Goal: Task Accomplishment & Management: Manage account settings

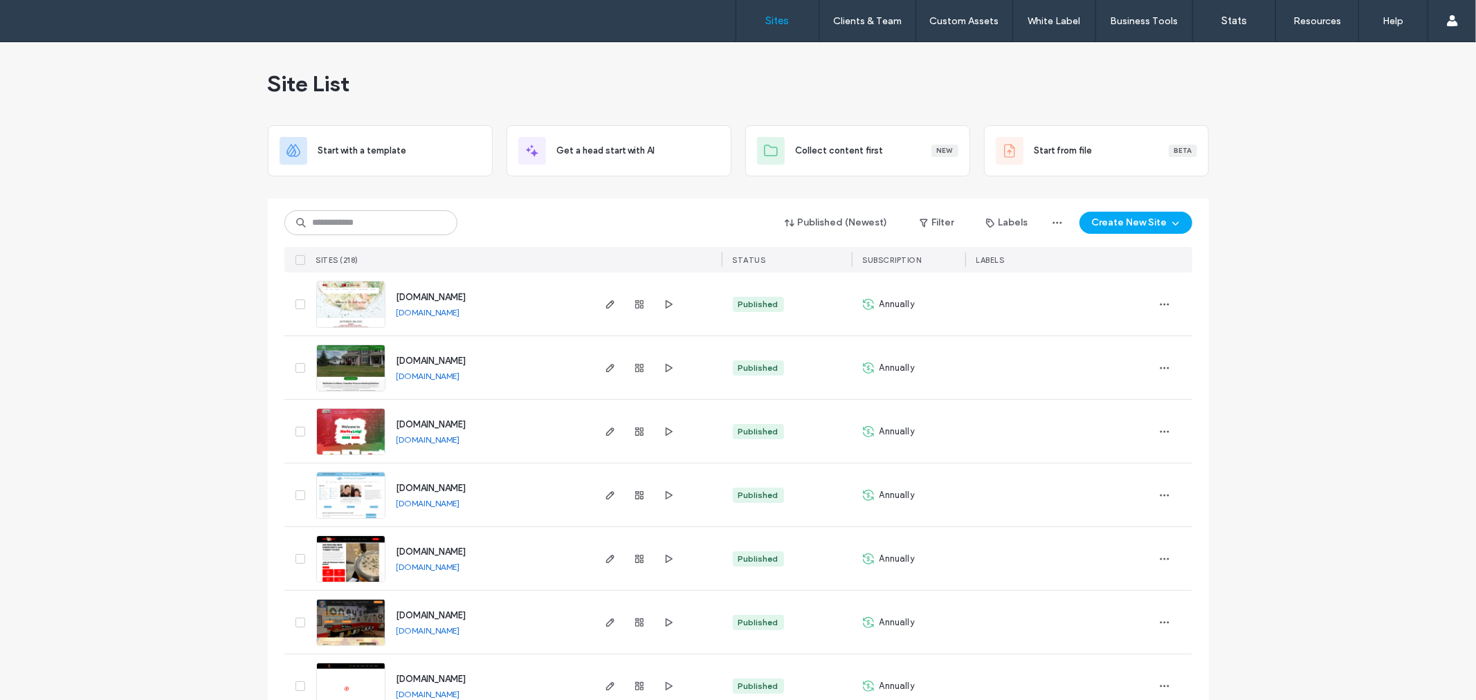
click at [407, 226] on input at bounding box center [370, 222] width 173 height 25
click at [354, 220] on input at bounding box center [370, 222] width 173 height 25
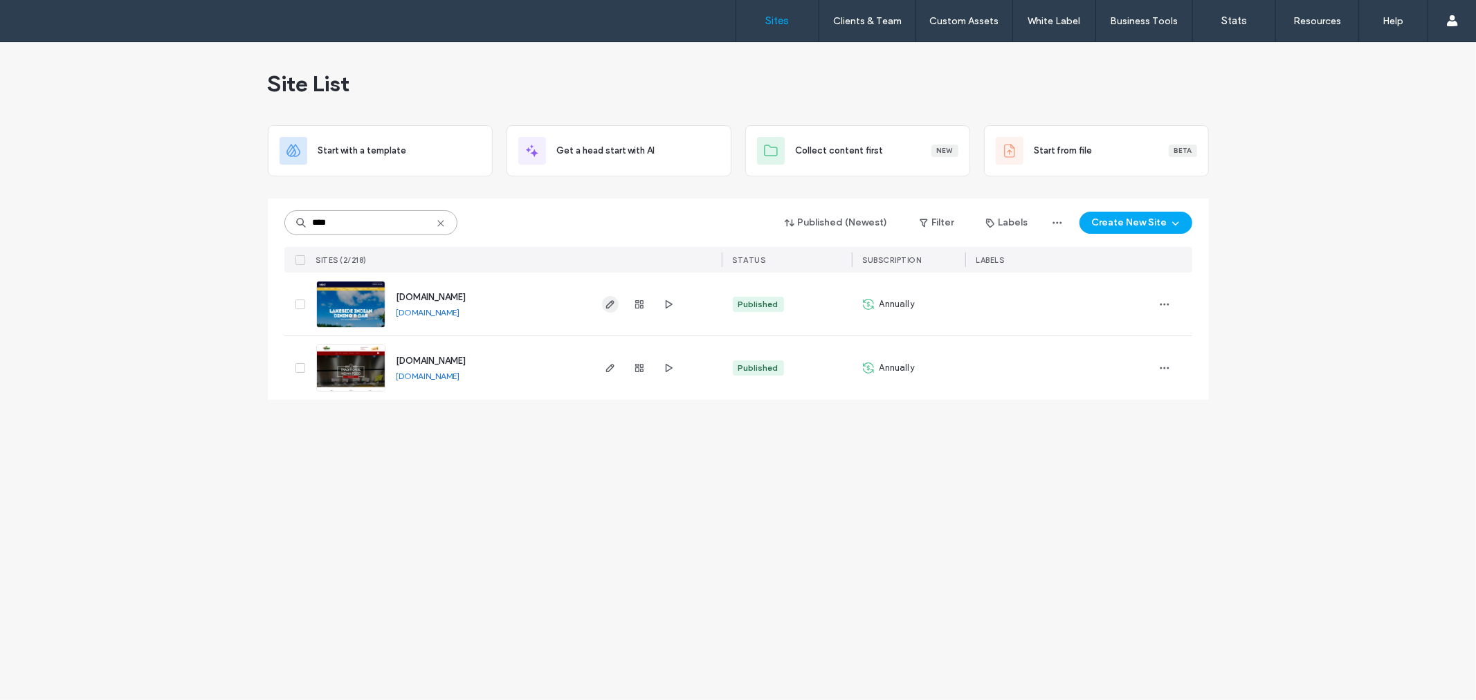
type input "****"
click at [610, 305] on use "button" at bounding box center [610, 304] width 8 height 8
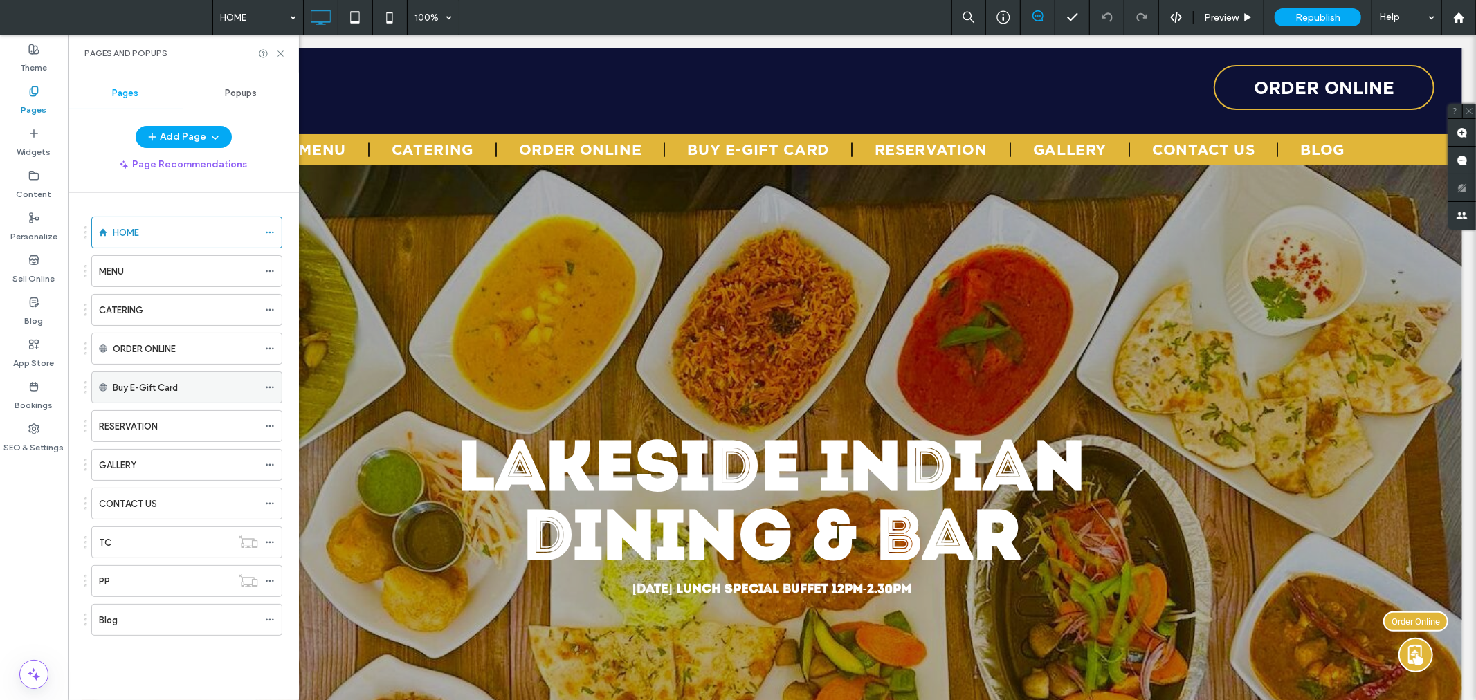
click at [188, 400] on div "Buy E-Gift Card" at bounding box center [185, 387] width 145 height 30
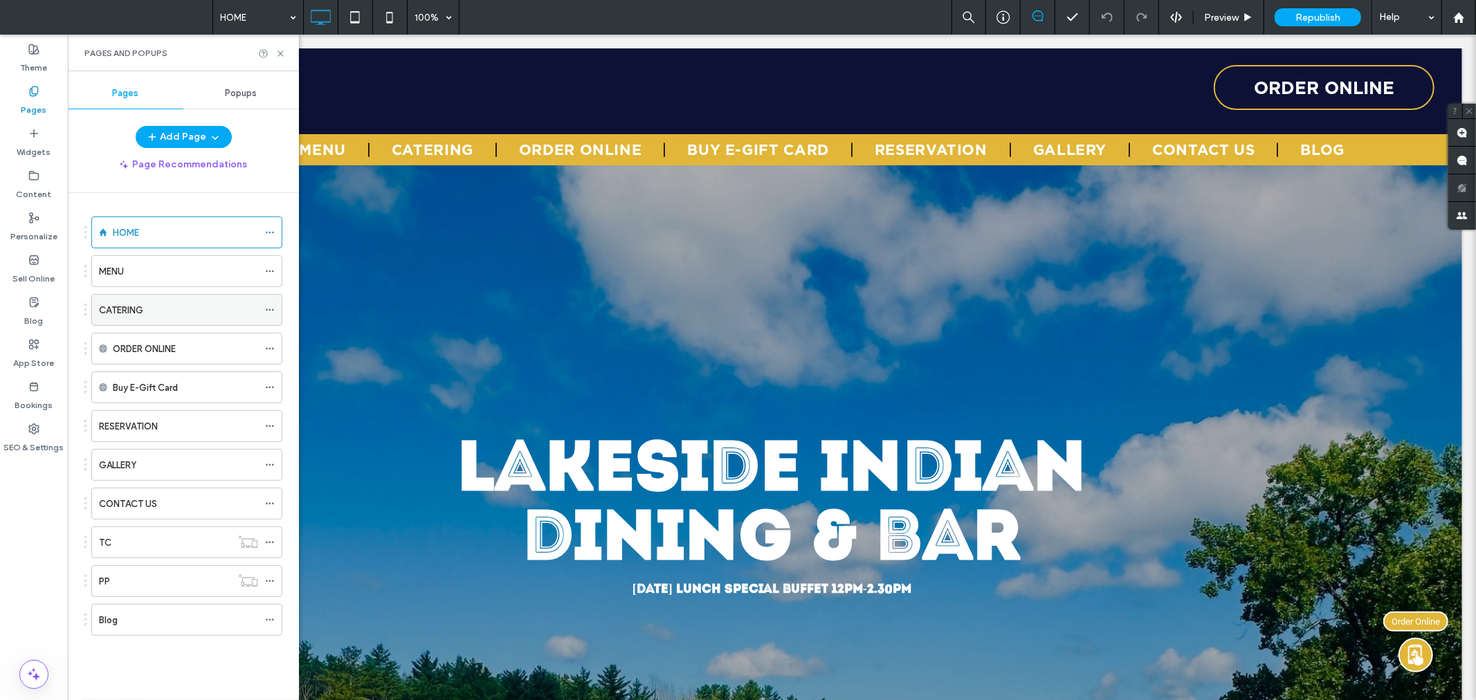
click at [181, 321] on div "CATERING" at bounding box center [178, 310] width 159 height 30
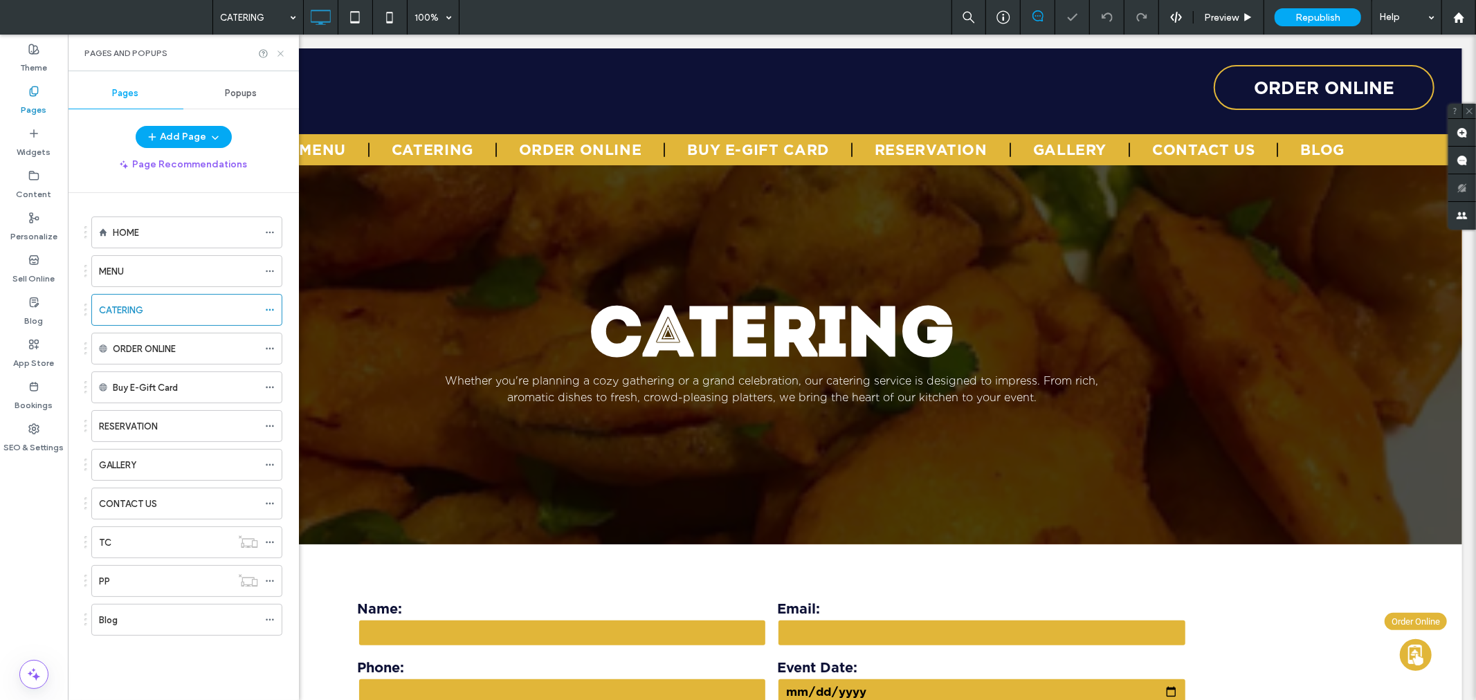
click at [282, 53] on icon at bounding box center [280, 53] width 10 height 10
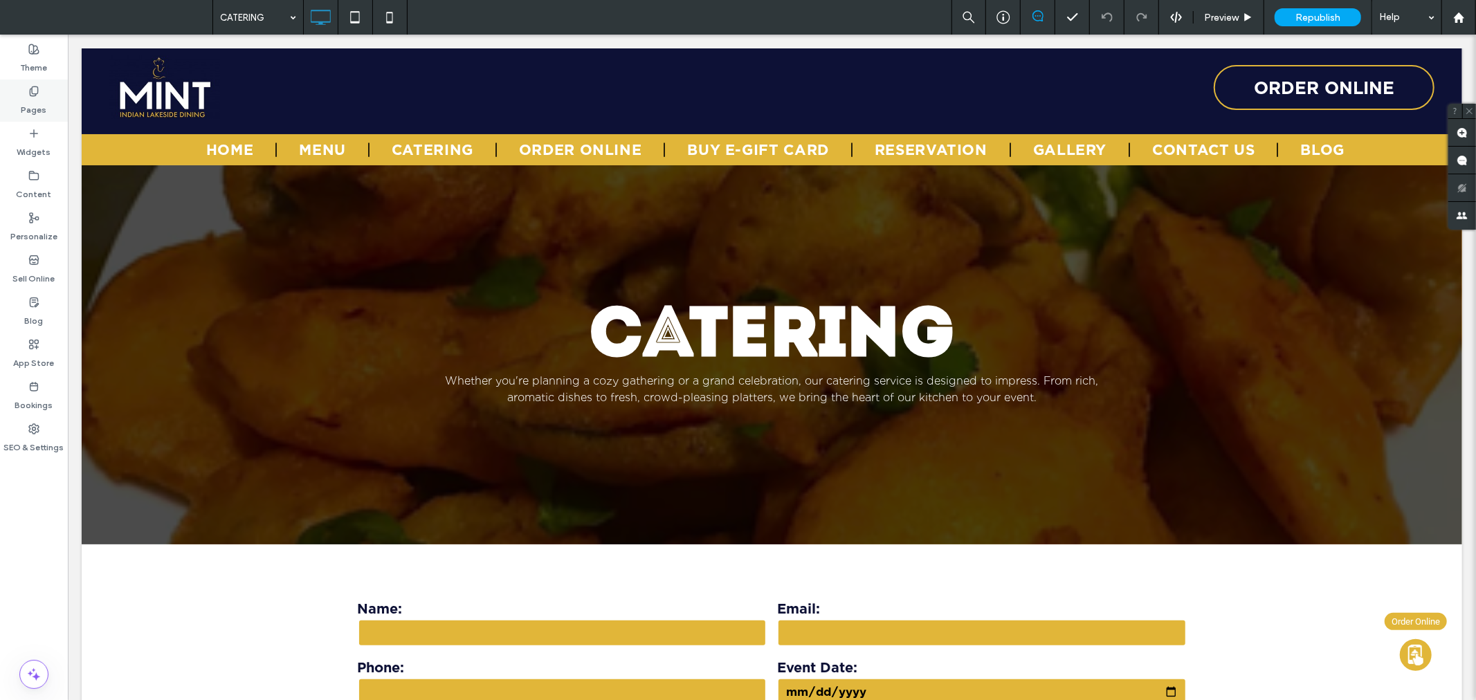
click at [37, 83] on div "Pages" at bounding box center [34, 101] width 68 height 42
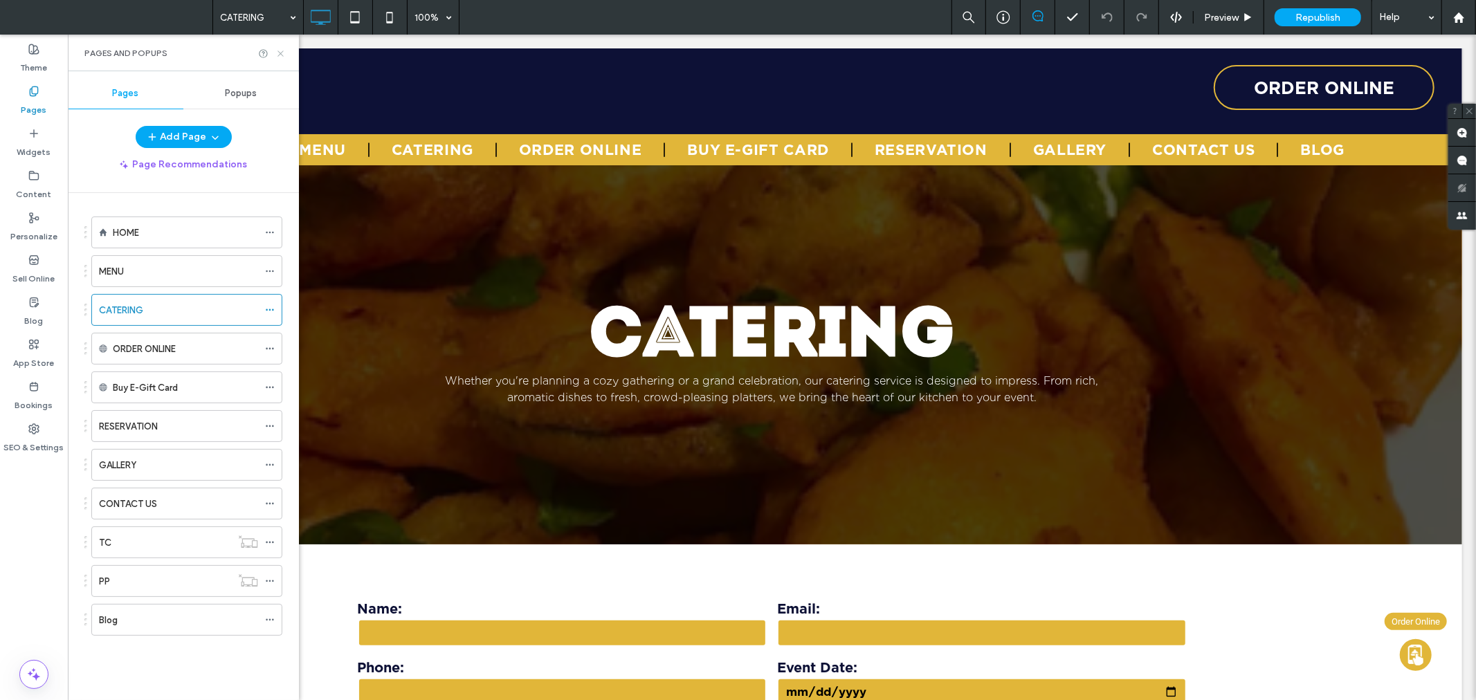
click at [278, 54] on icon at bounding box center [280, 53] width 10 height 10
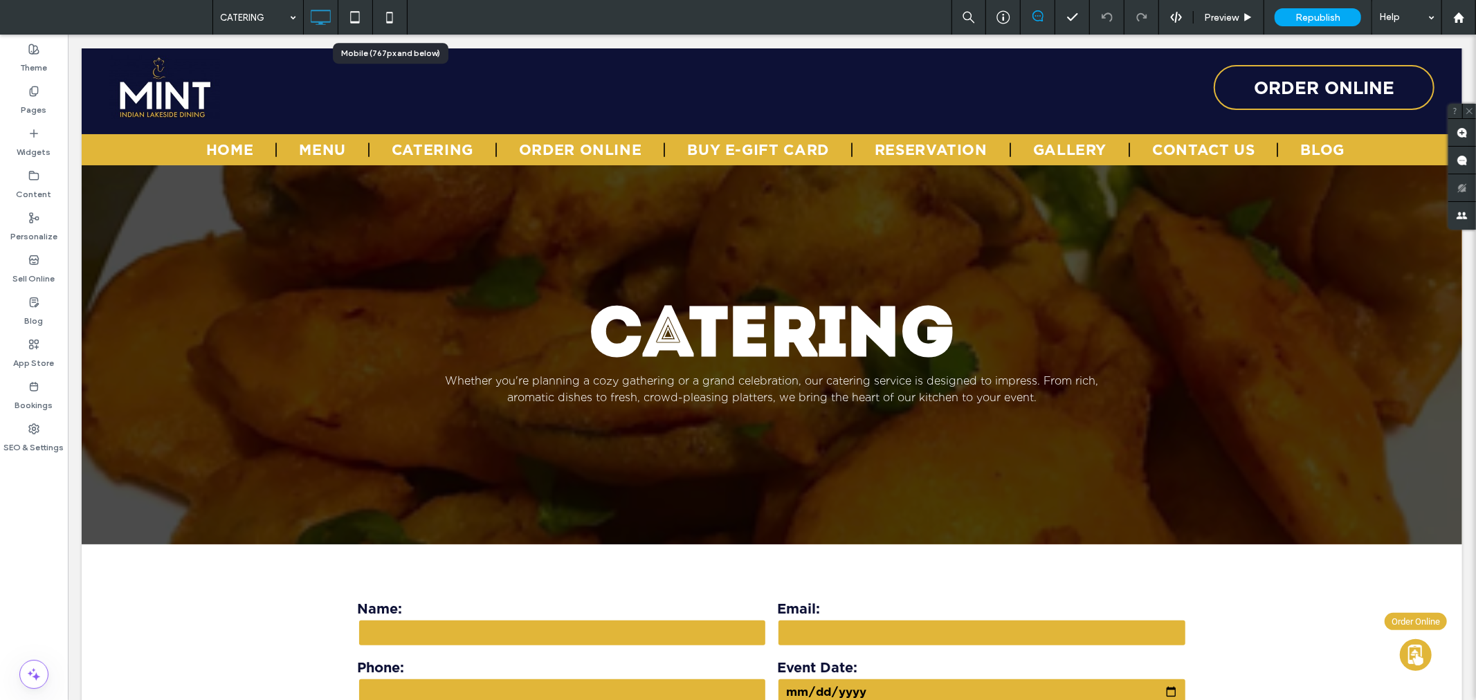
click at [389, 7] on icon at bounding box center [390, 17] width 28 height 28
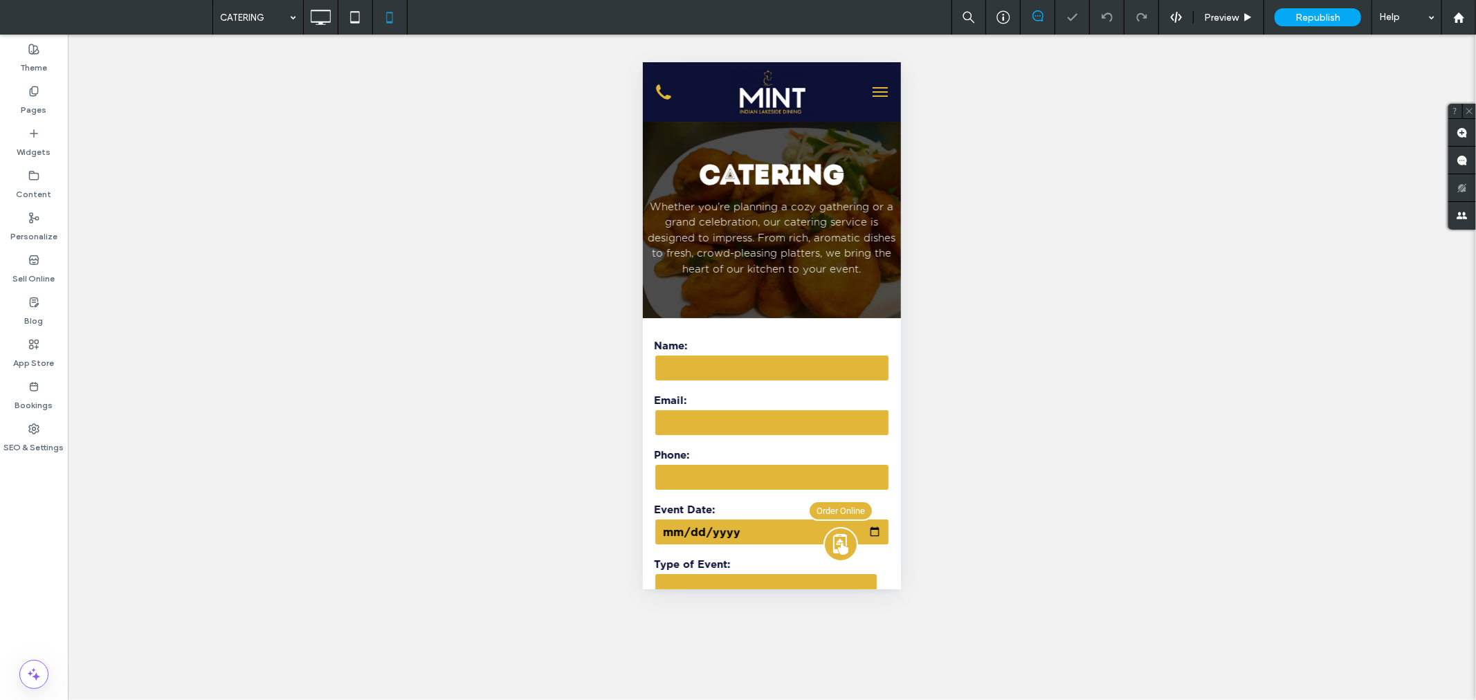
click at [866, 92] on button "menu" at bounding box center [880, 92] width 28 height 28
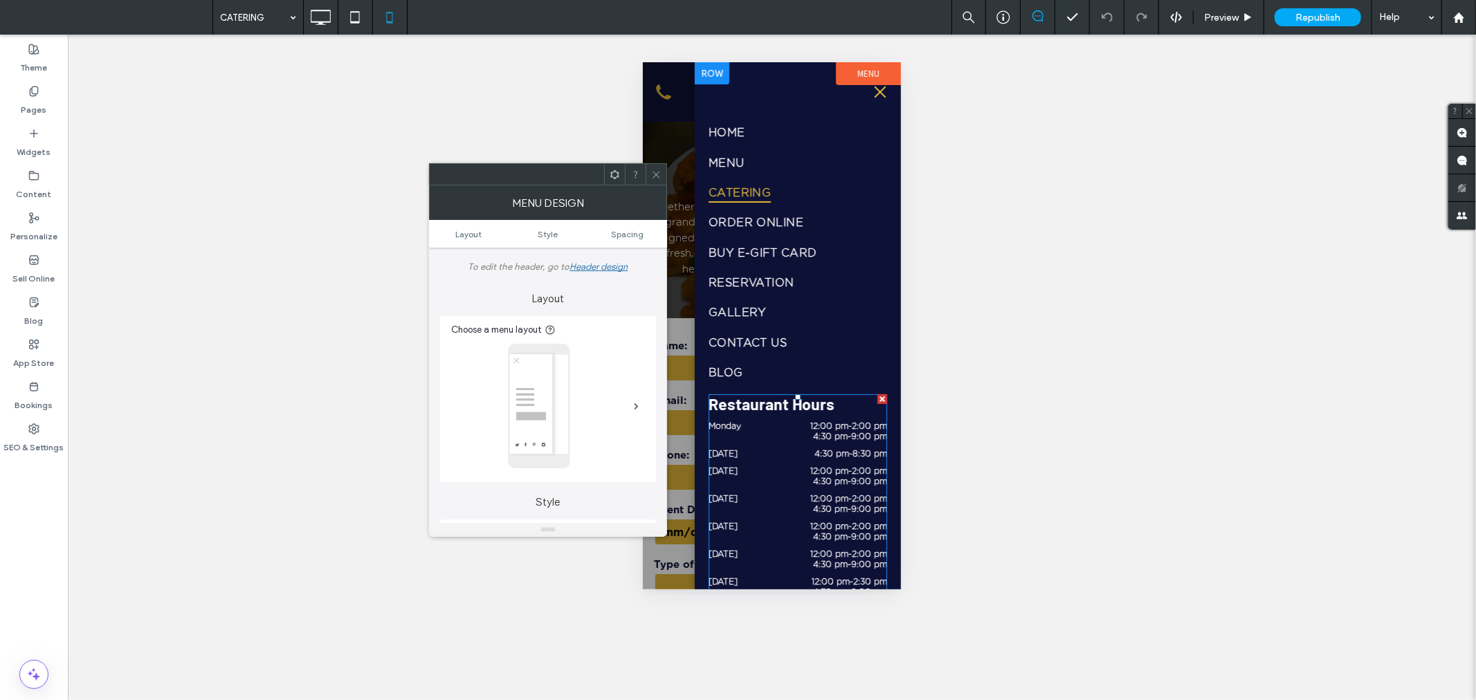
click at [829, 475] on time "4:30 pm" at bounding box center [830, 480] width 35 height 10
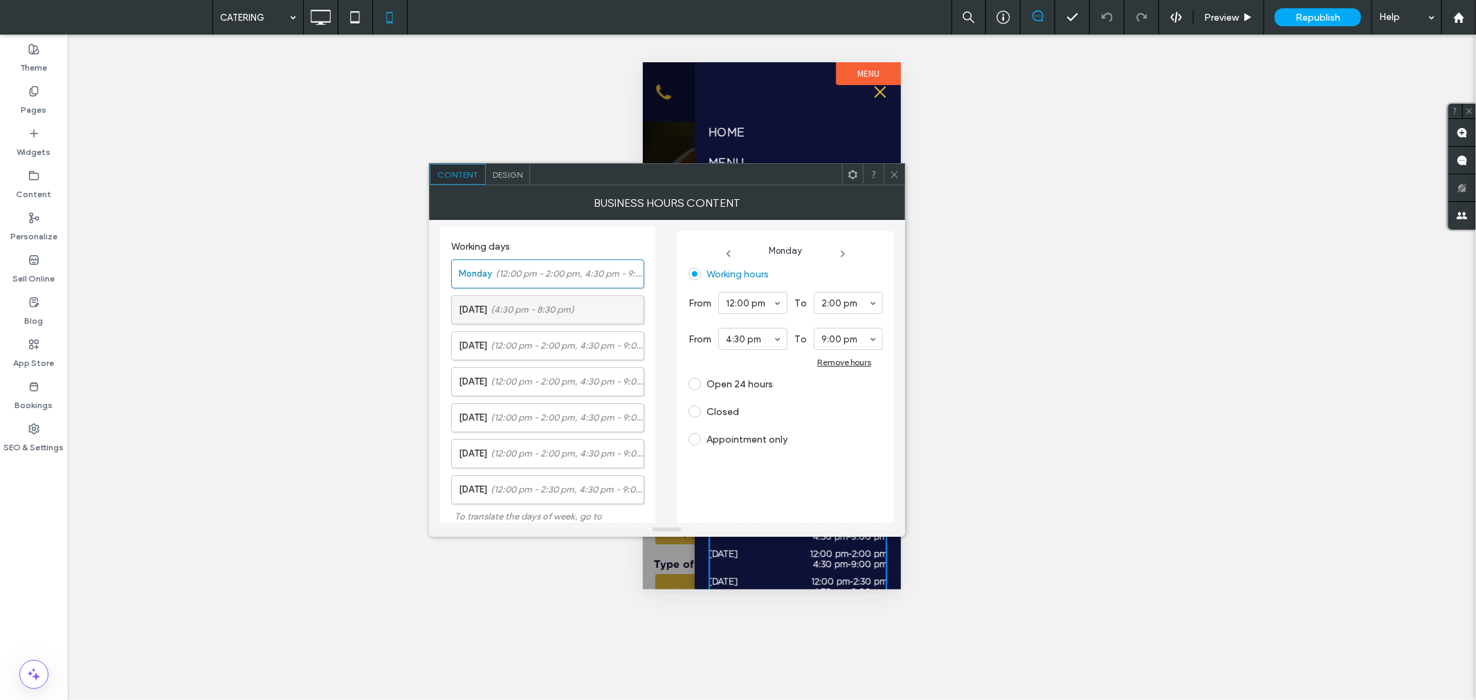
click at [568, 314] on span "(4:30 pm - 8:30 pm)" at bounding box center [533, 310] width 84 height 14
click at [694, 391] on span at bounding box center [695, 389] width 12 height 12
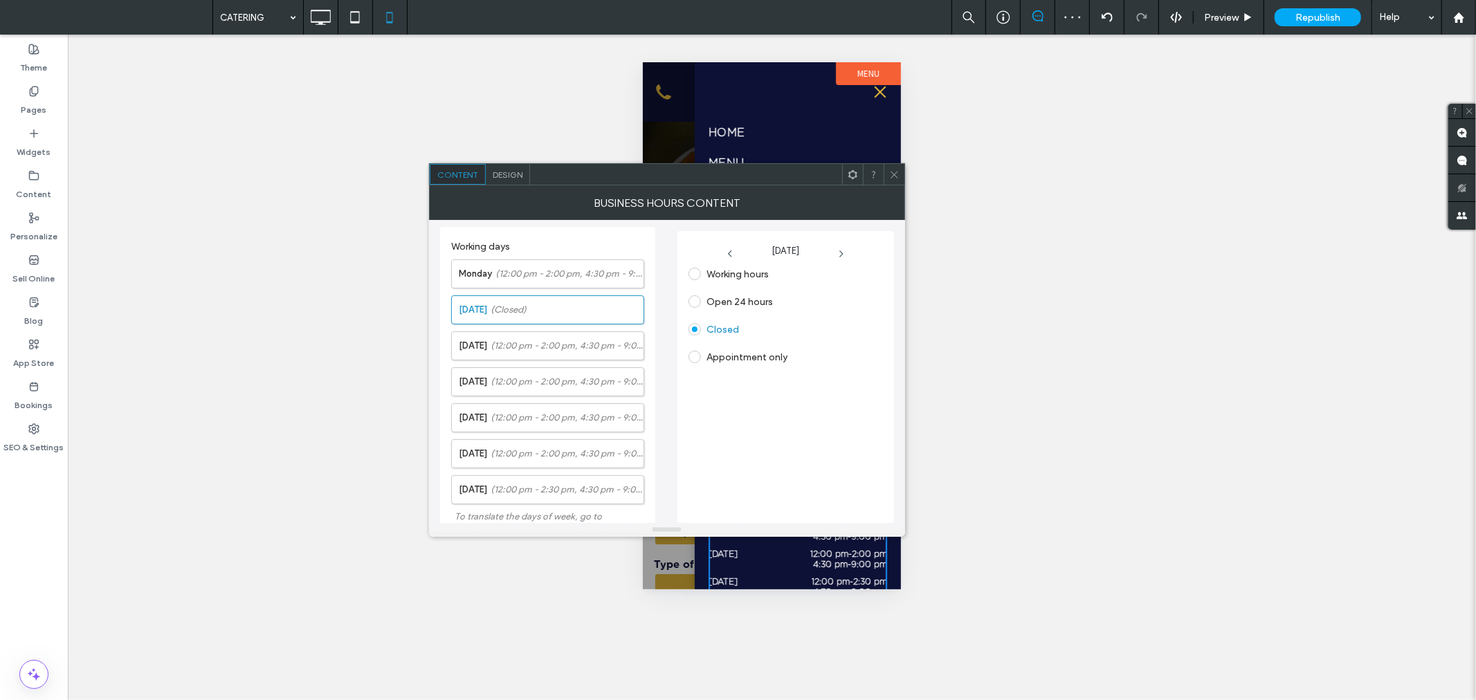
click at [893, 179] on icon at bounding box center [894, 175] width 10 height 10
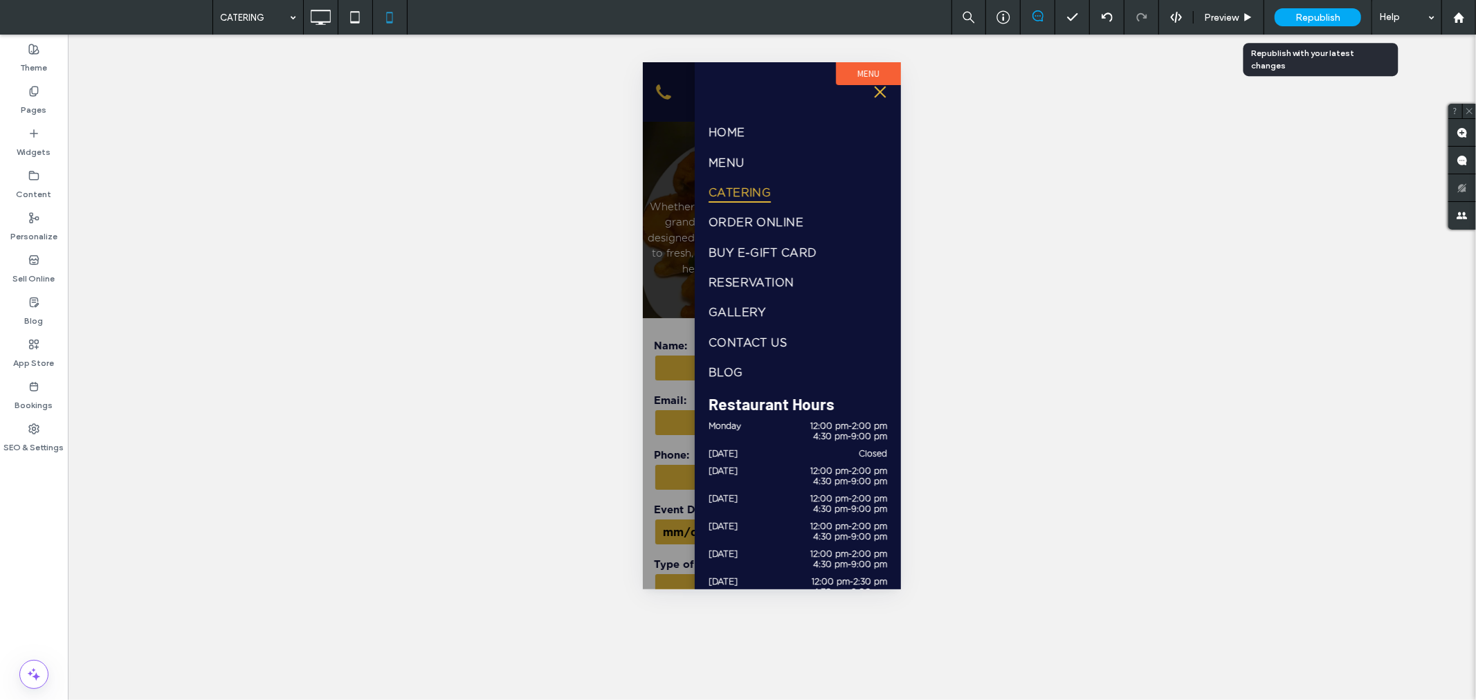
click at [1323, 16] on span "Republish" at bounding box center [1318, 18] width 45 height 12
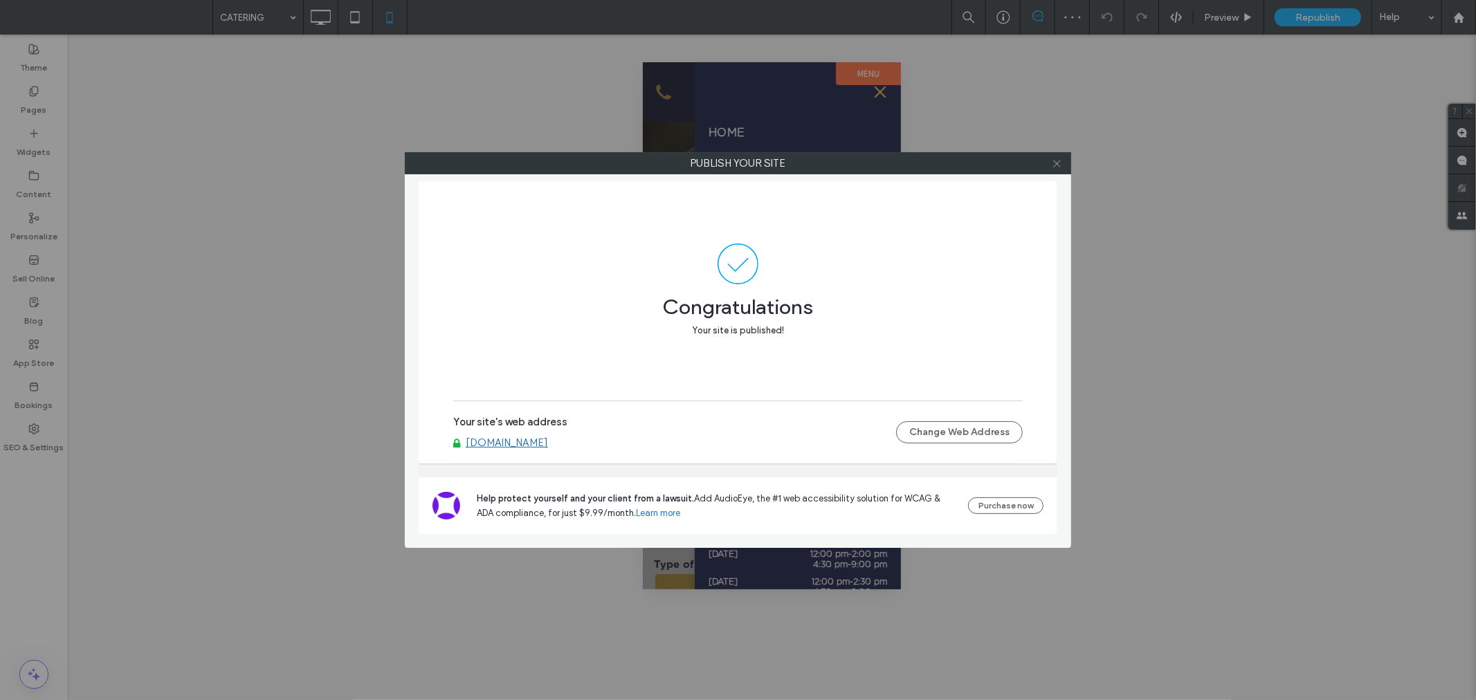
click at [1060, 161] on icon at bounding box center [1057, 163] width 10 height 10
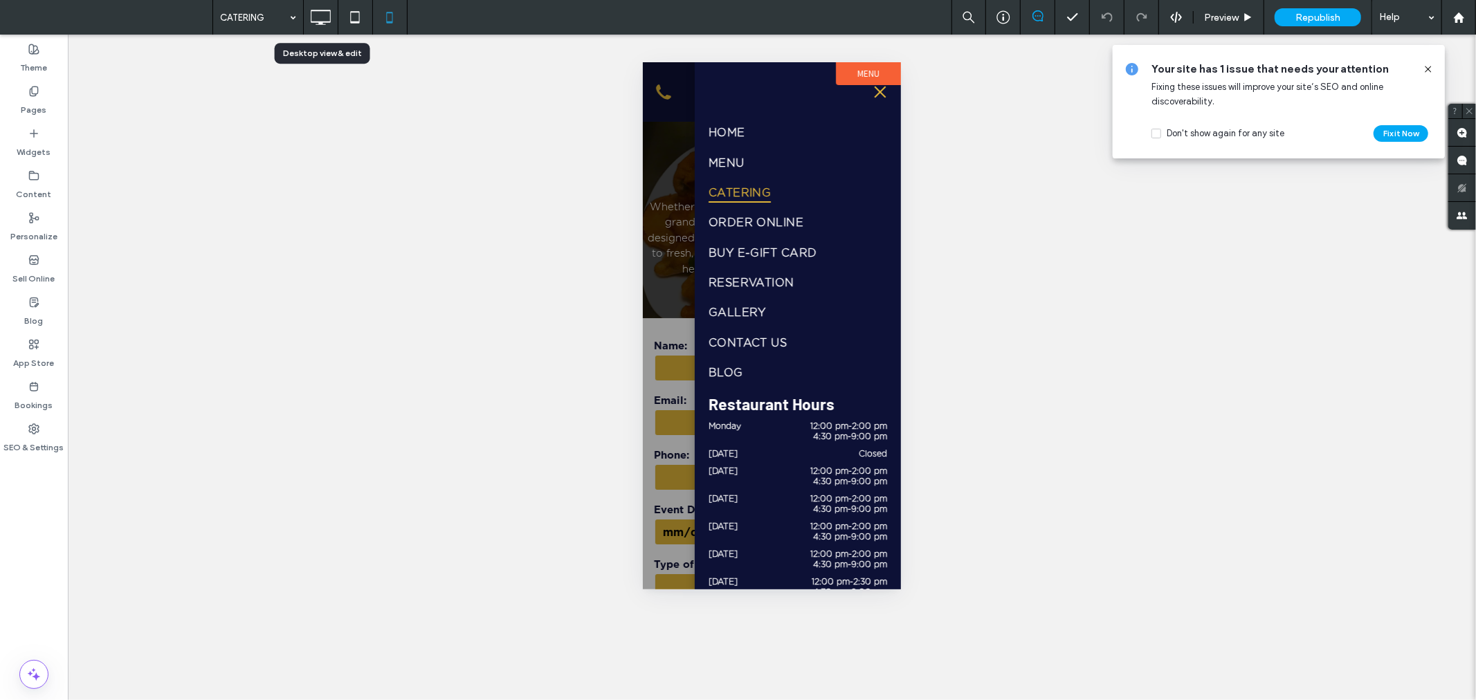
click at [326, 19] on icon at bounding box center [321, 17] width 28 height 28
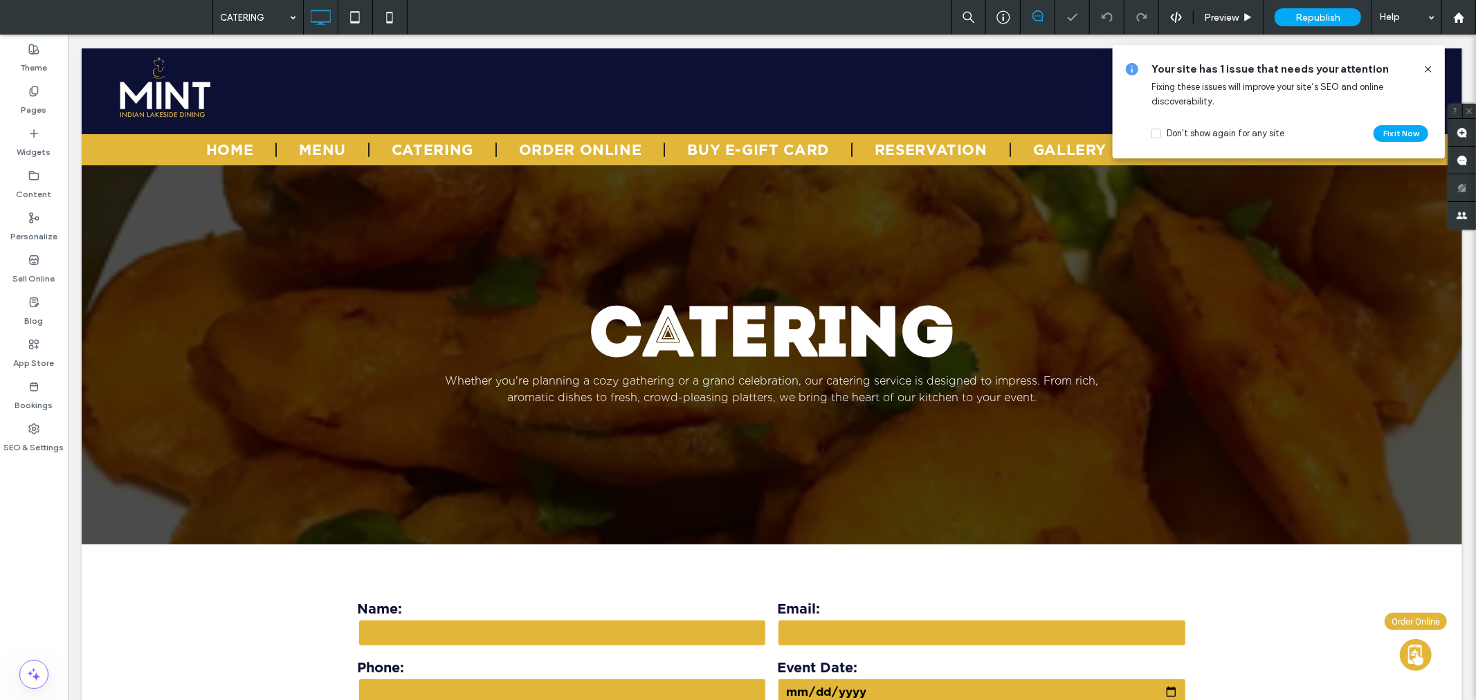
click at [1431, 70] on icon at bounding box center [1428, 69] width 11 height 11
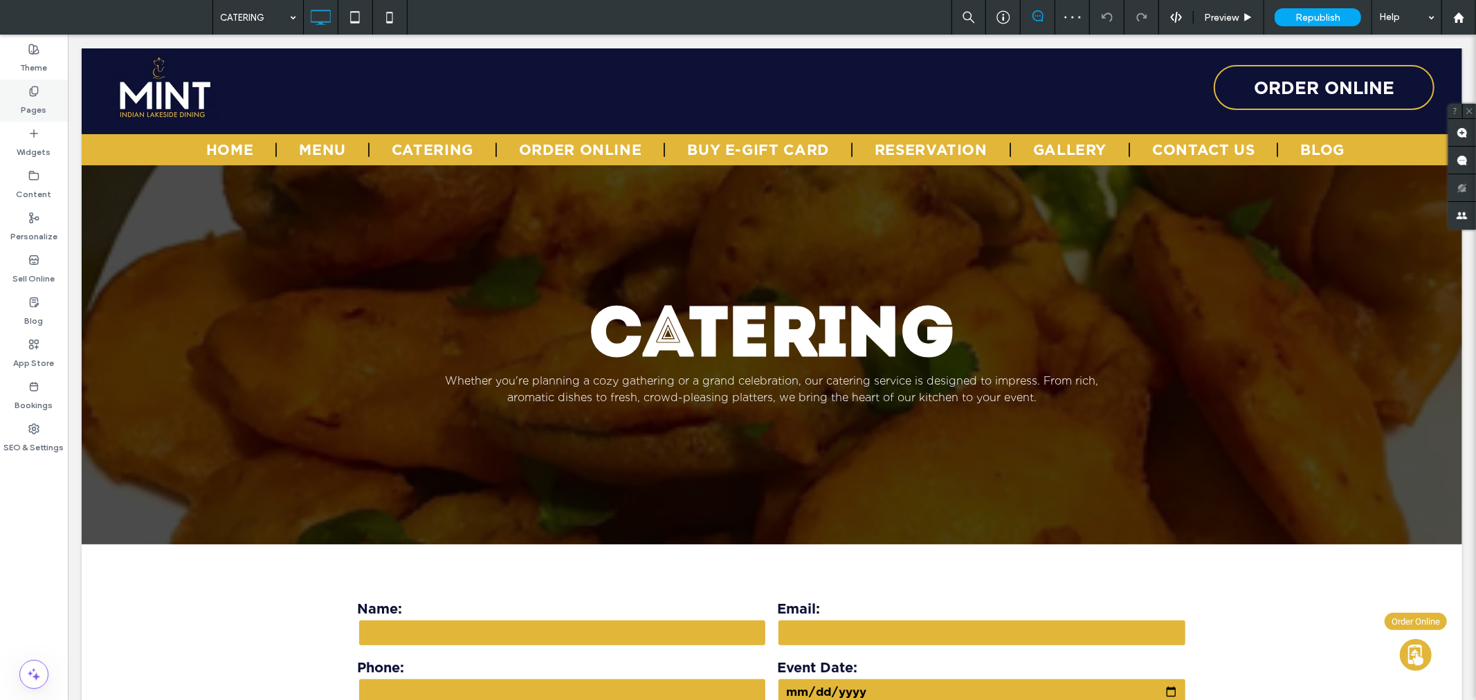
click at [36, 87] on icon at bounding box center [33, 91] width 11 height 11
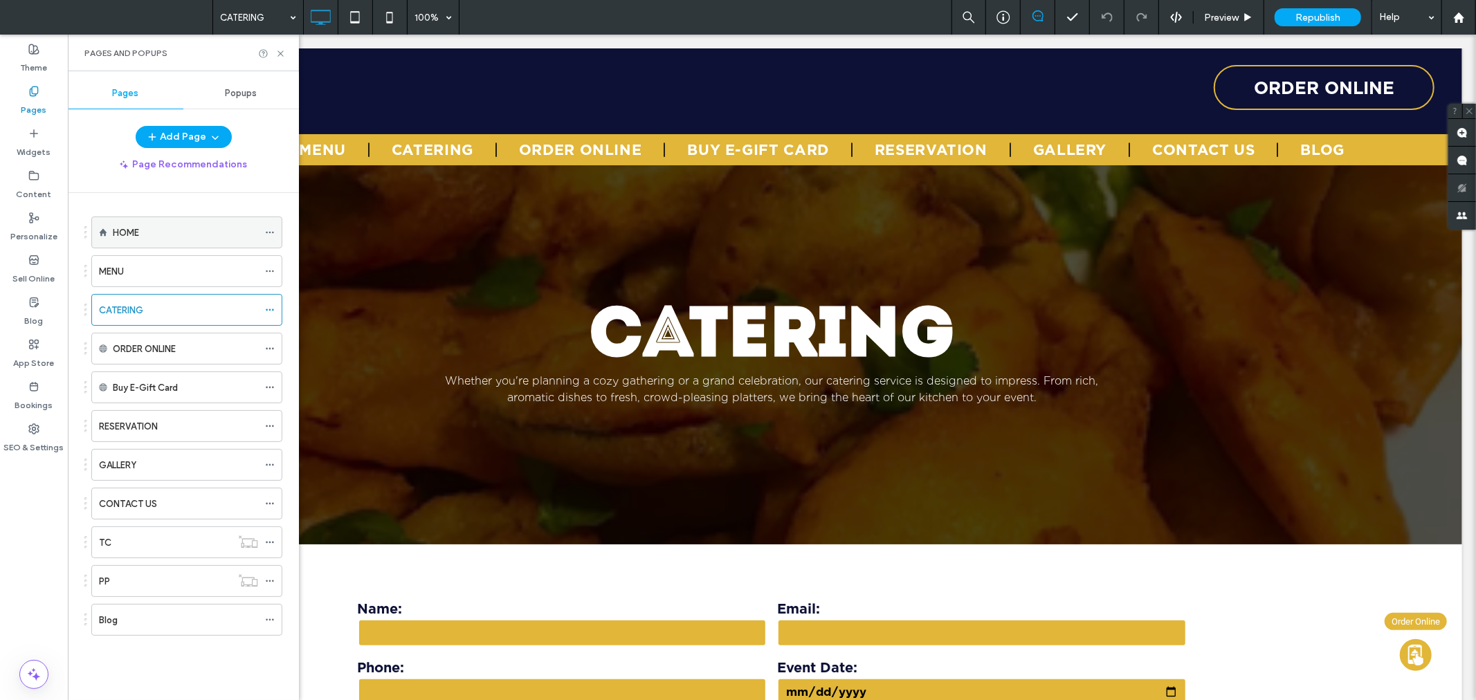
click at [187, 232] on div "HOME" at bounding box center [185, 233] width 145 height 15
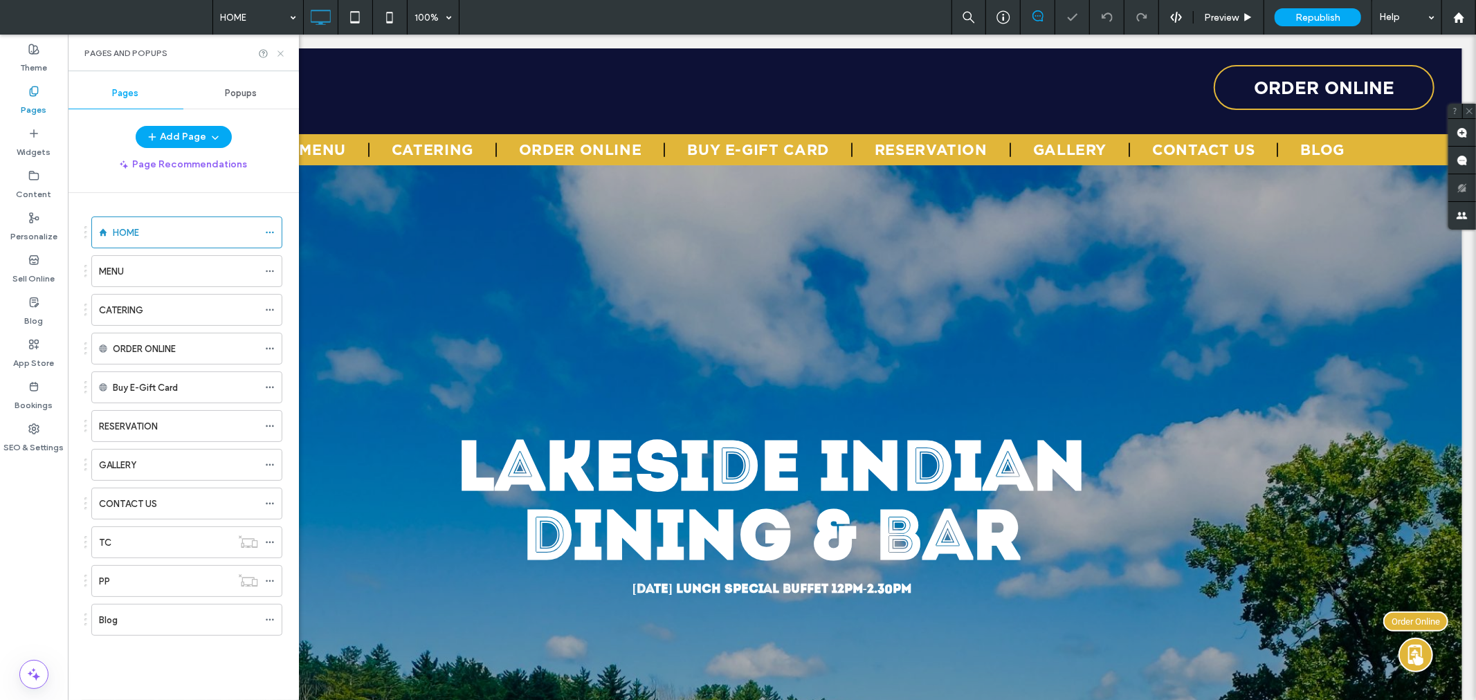
click at [280, 55] on icon at bounding box center [280, 53] width 10 height 10
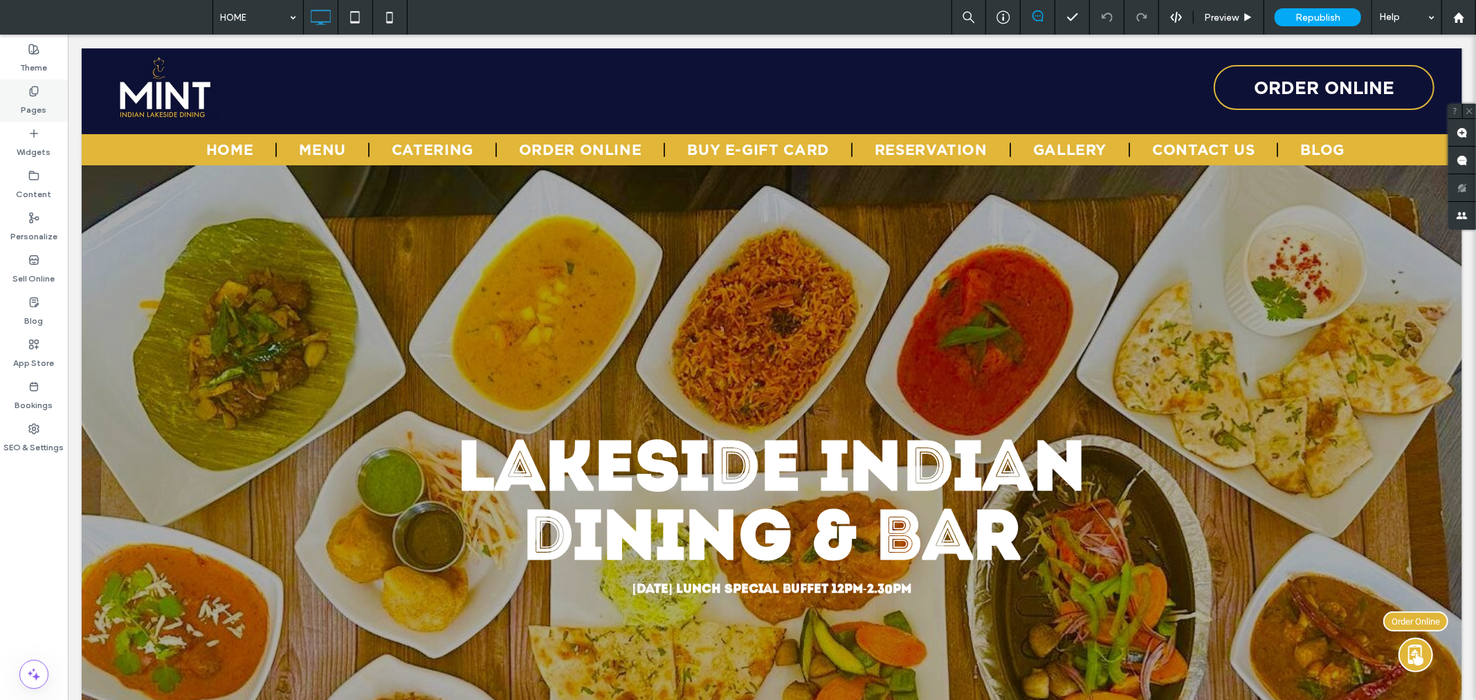
drag, startPoint x: 43, startPoint y: 98, endPoint x: 51, endPoint y: 97, distance: 7.6
click at [43, 98] on label "Pages" at bounding box center [34, 106] width 26 height 19
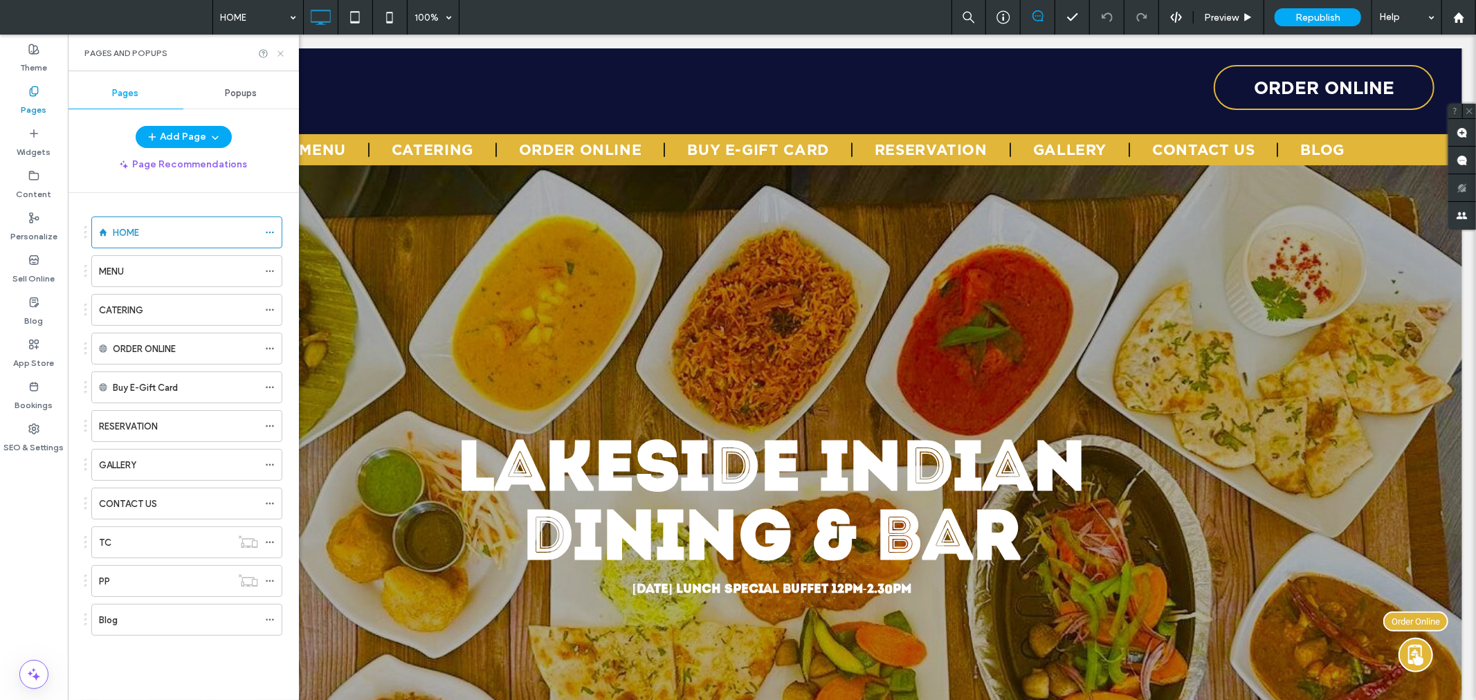
drag, startPoint x: 275, startPoint y: 50, endPoint x: 209, endPoint y: 15, distance: 75.2
click at [275, 50] on icon at bounding box center [280, 53] width 10 height 10
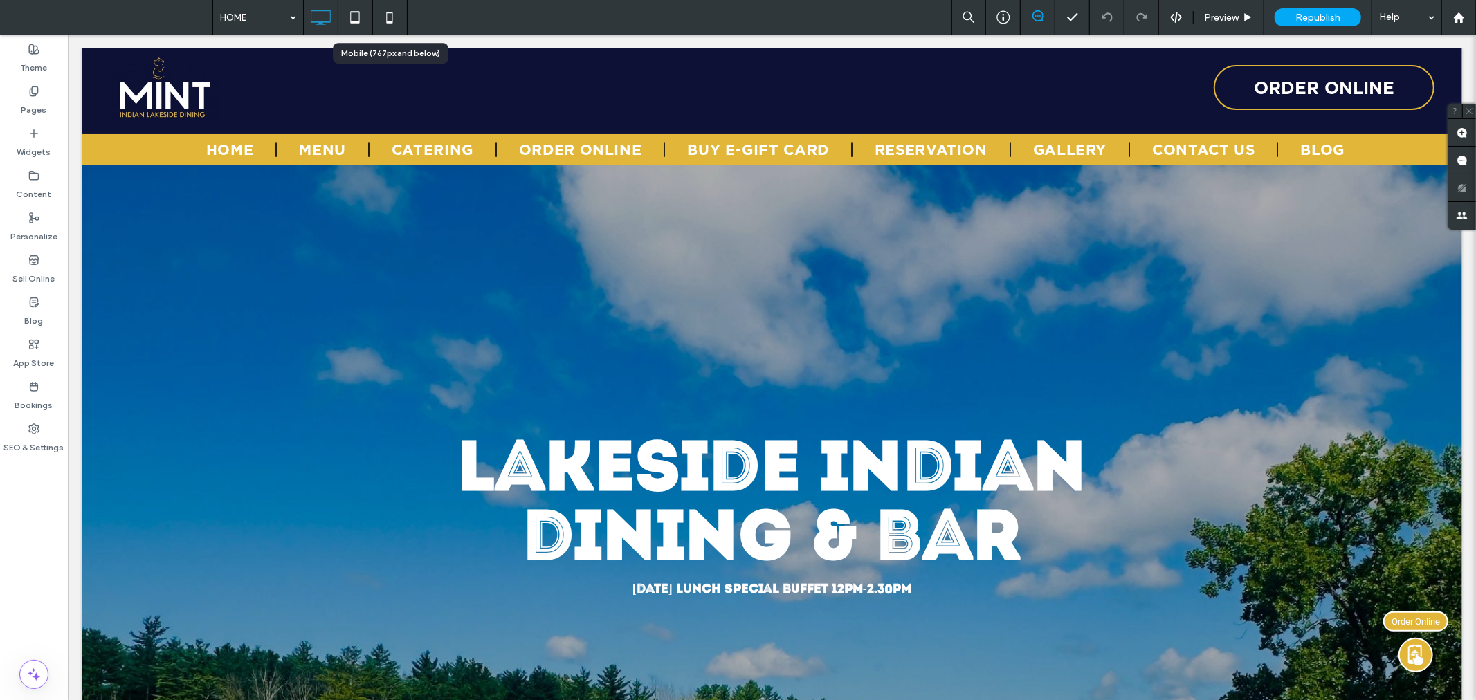
click at [390, 8] on icon at bounding box center [390, 17] width 28 height 28
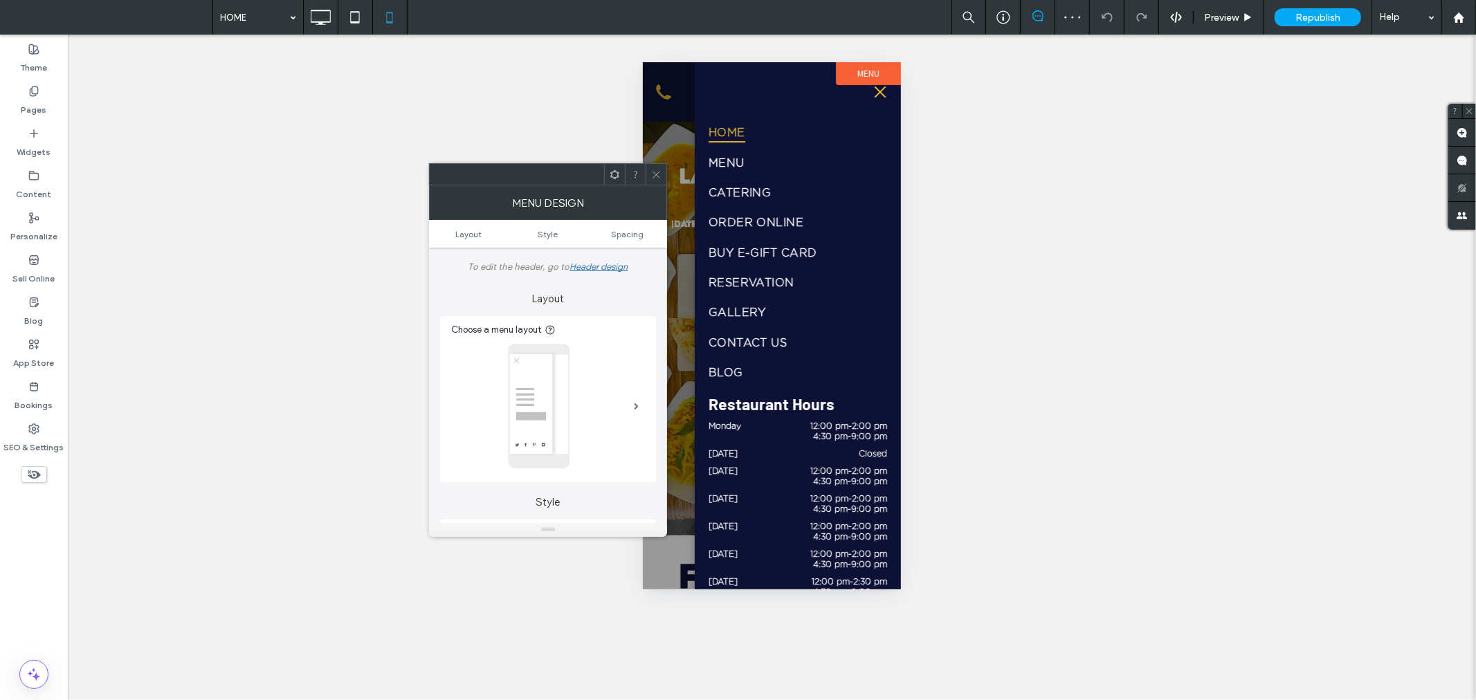
click at [656, 173] on icon at bounding box center [656, 175] width 10 height 10
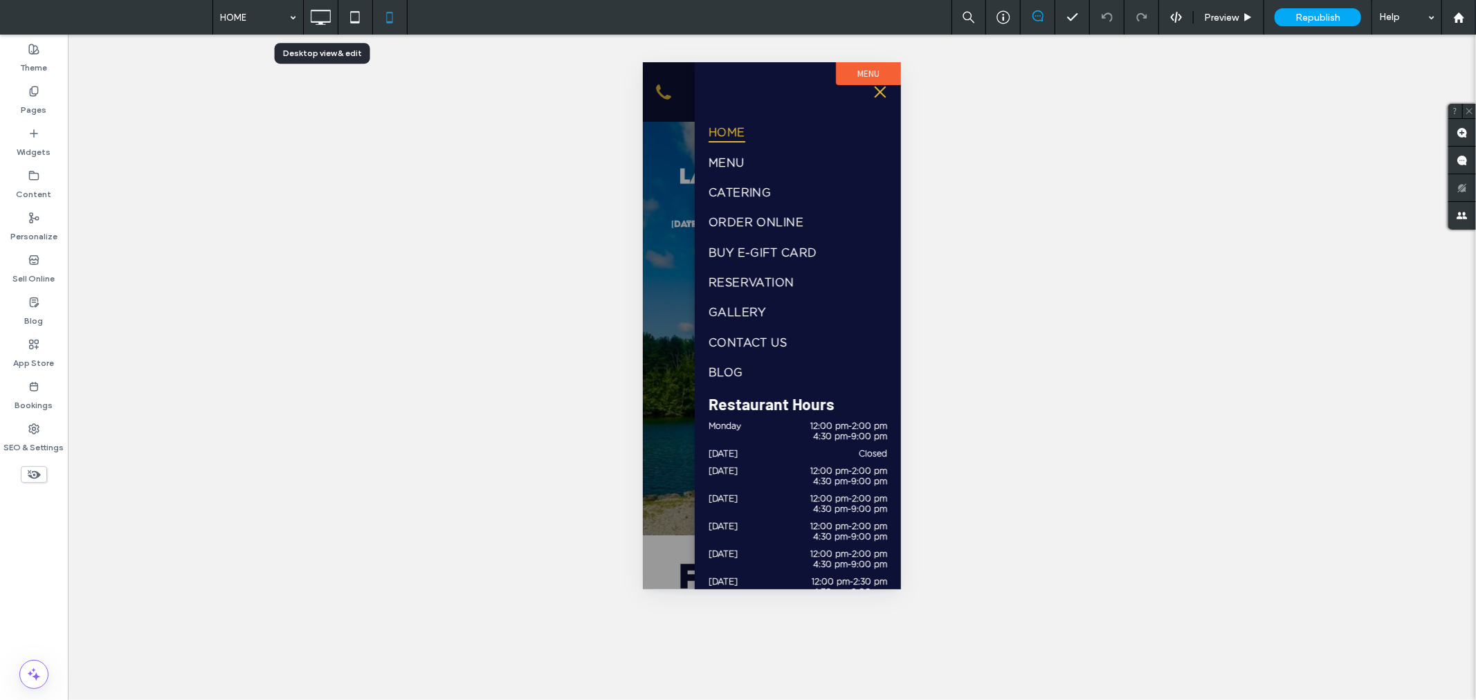
click at [328, 15] on icon at bounding box center [321, 17] width 28 height 28
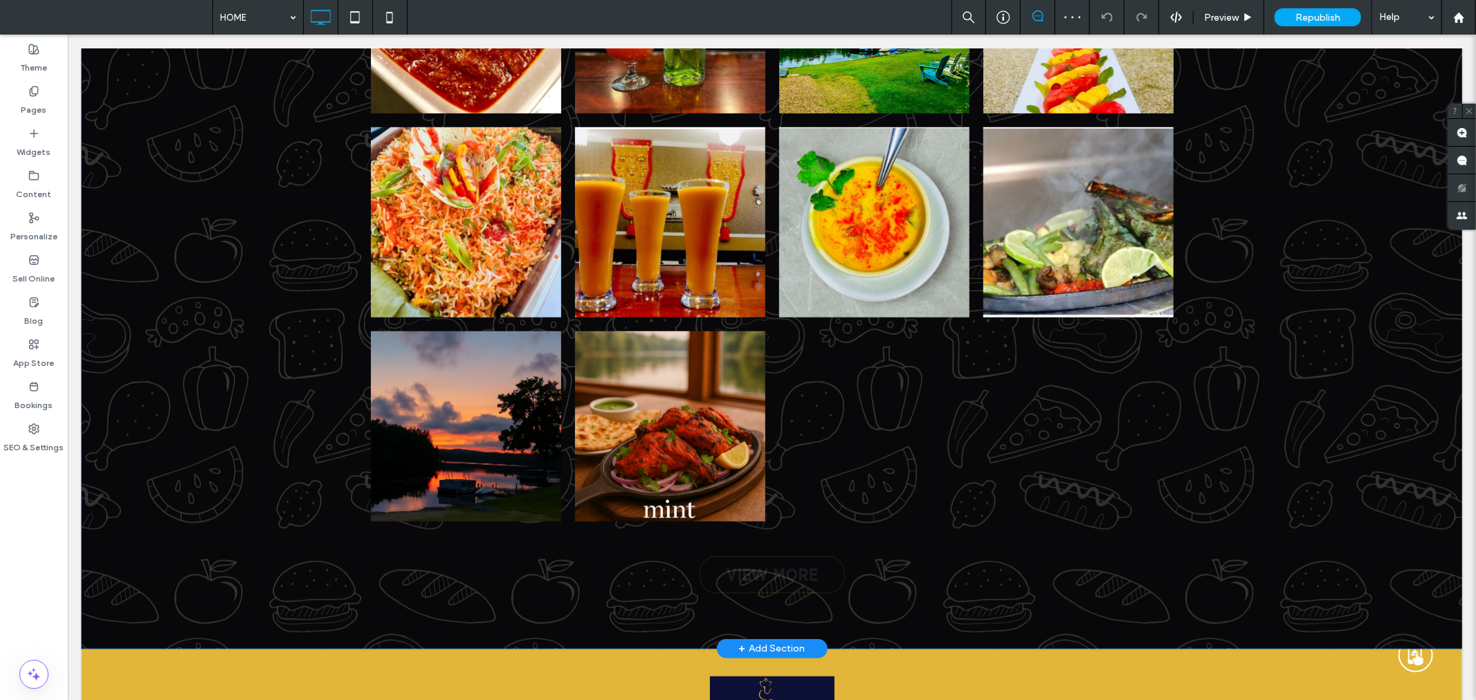
scroll to position [5698, 0]
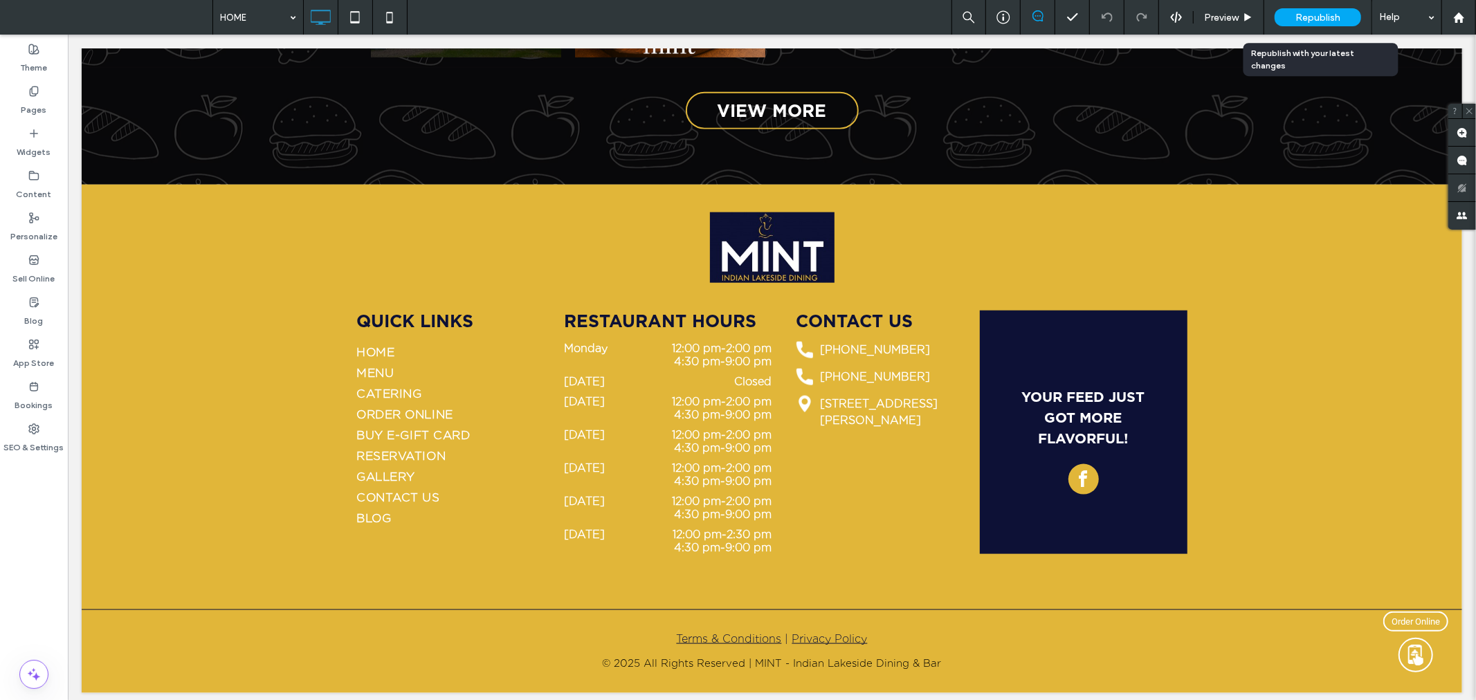
click at [1318, 14] on span "Republish" at bounding box center [1318, 18] width 45 height 12
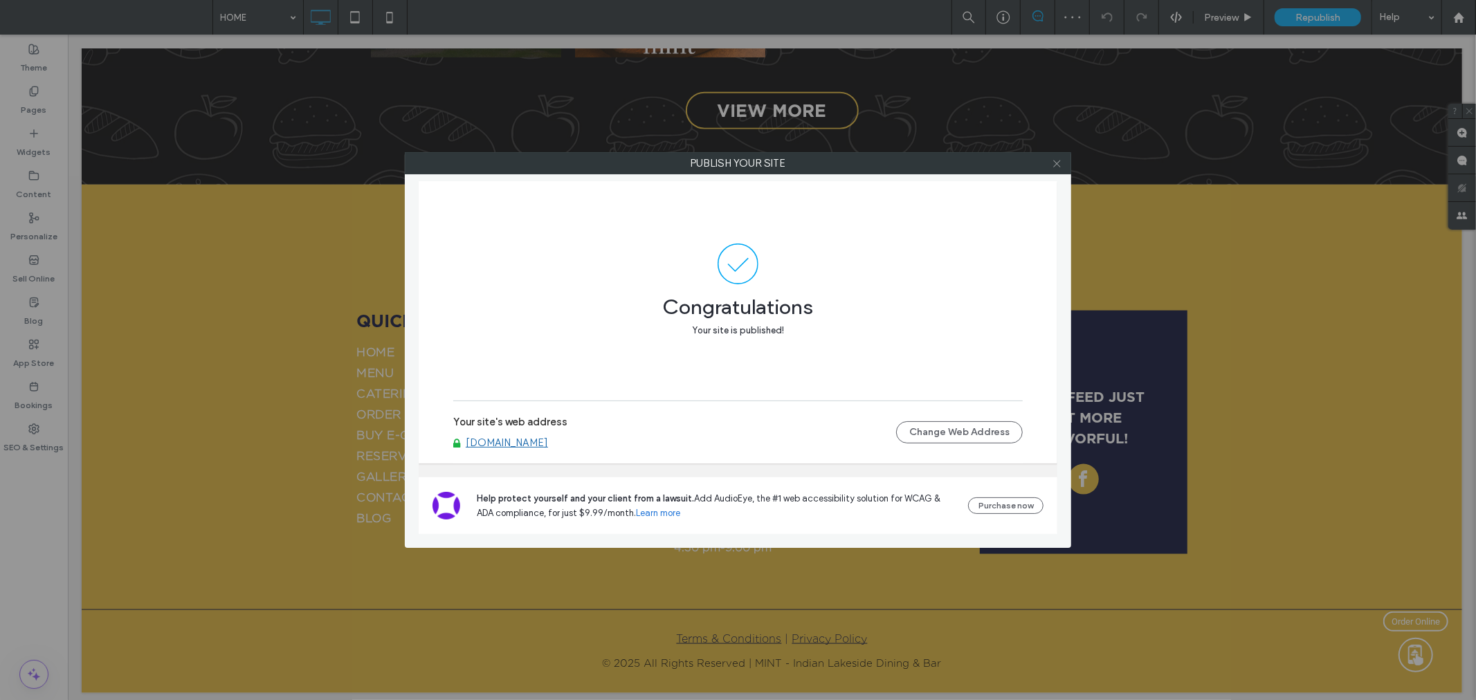
click at [1056, 160] on icon at bounding box center [1057, 163] width 10 height 10
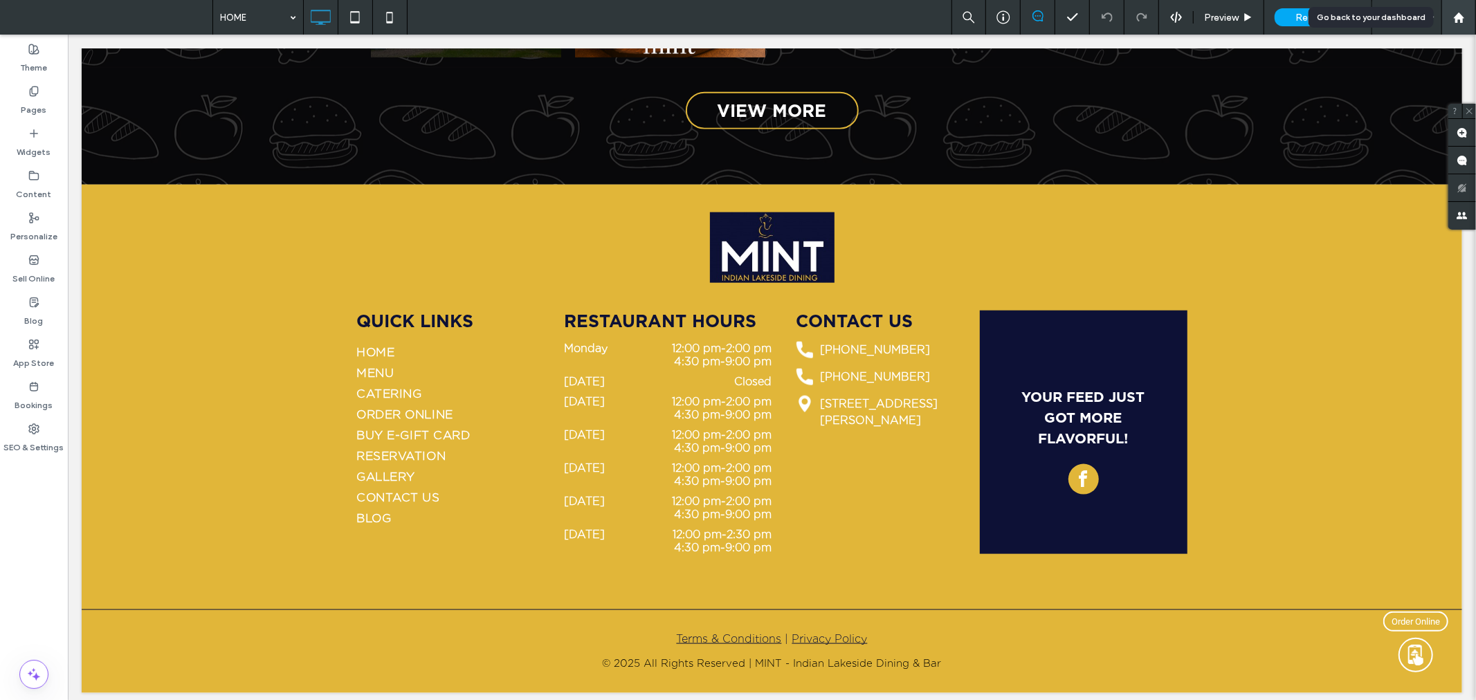
click at [1456, 16] on use at bounding box center [1458, 17] width 10 height 10
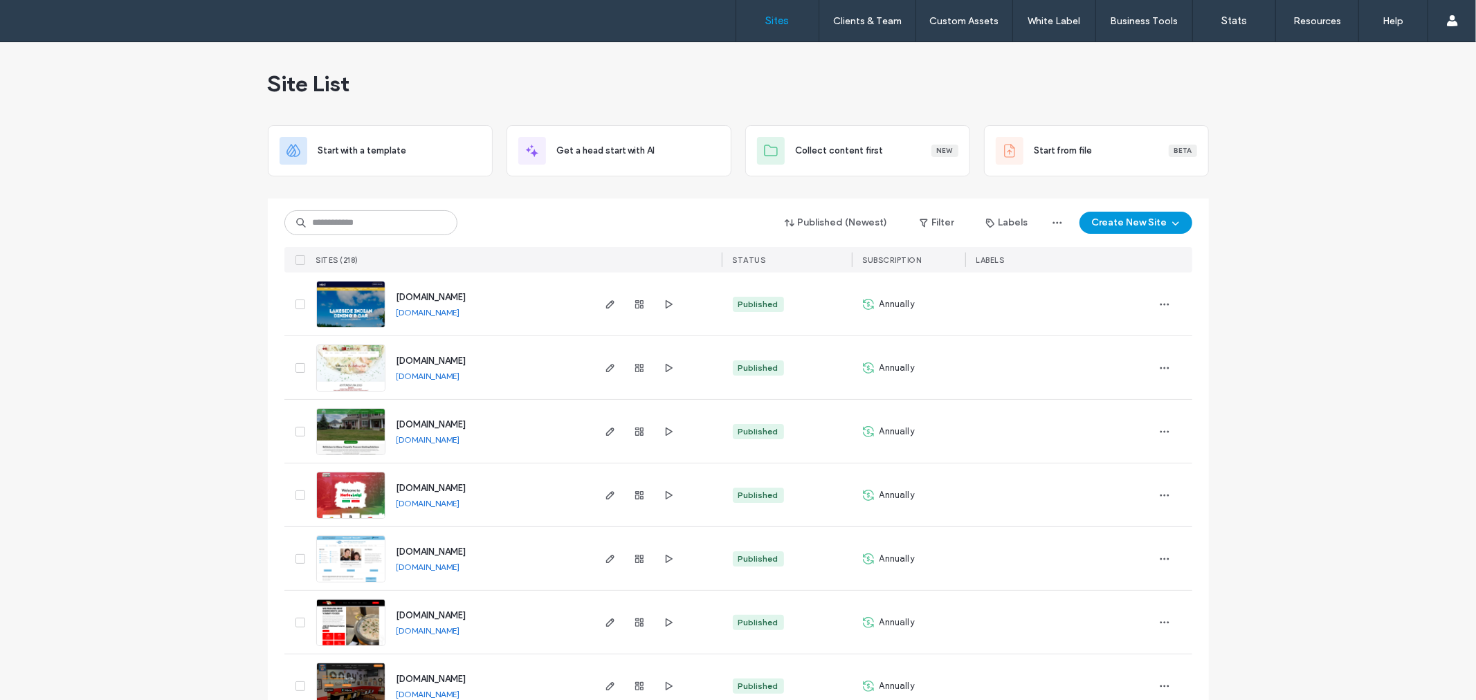
click at [1130, 223] on button "Create New Site" at bounding box center [1136, 223] width 113 height 22
click at [398, 215] on input at bounding box center [370, 222] width 173 height 25
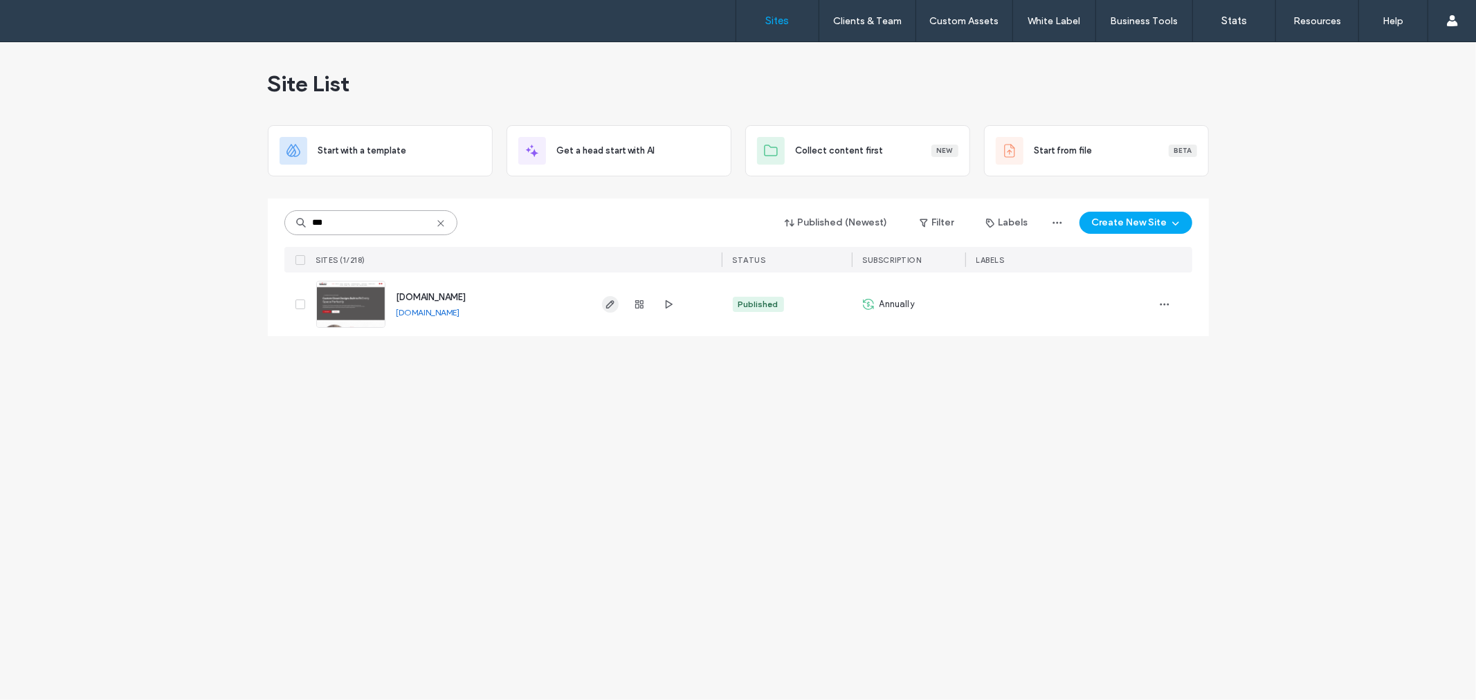
type input "***"
click at [613, 300] on icon "button" at bounding box center [610, 304] width 11 height 11
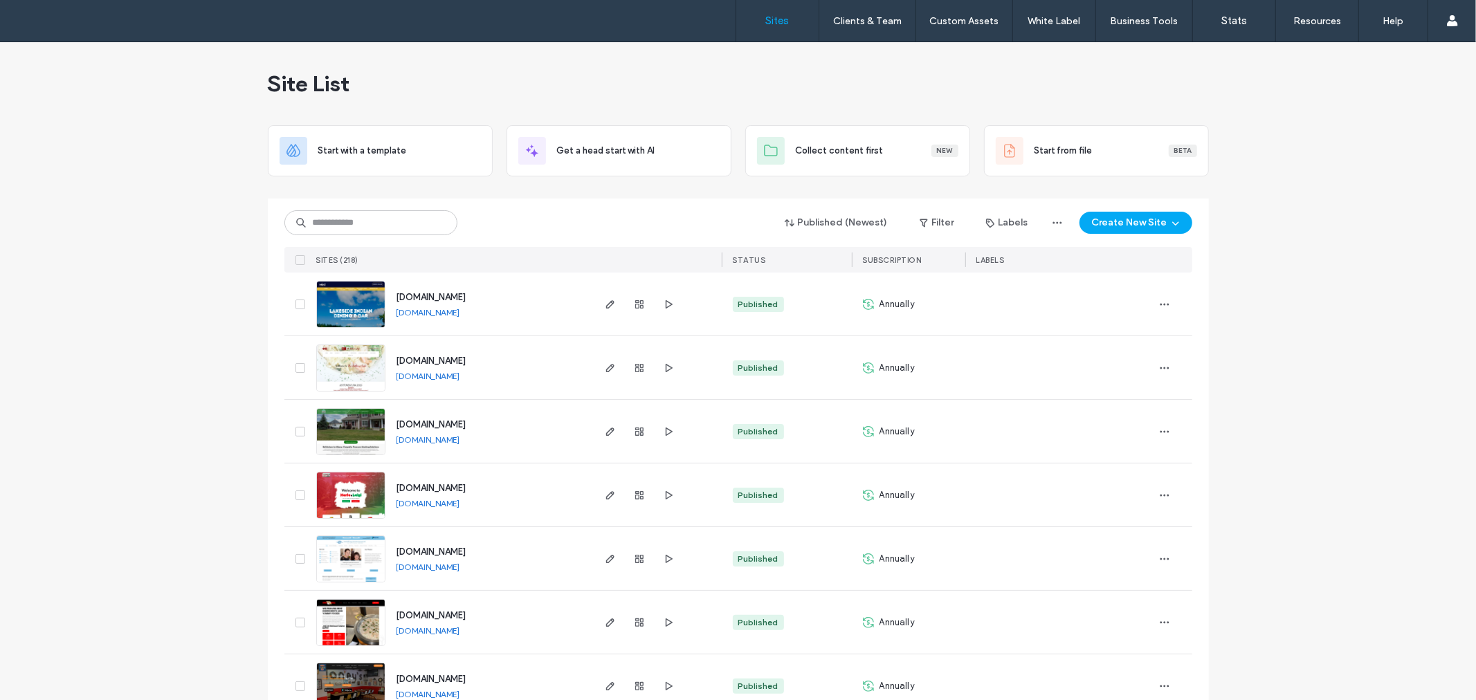
click at [406, 225] on input at bounding box center [370, 222] width 173 height 25
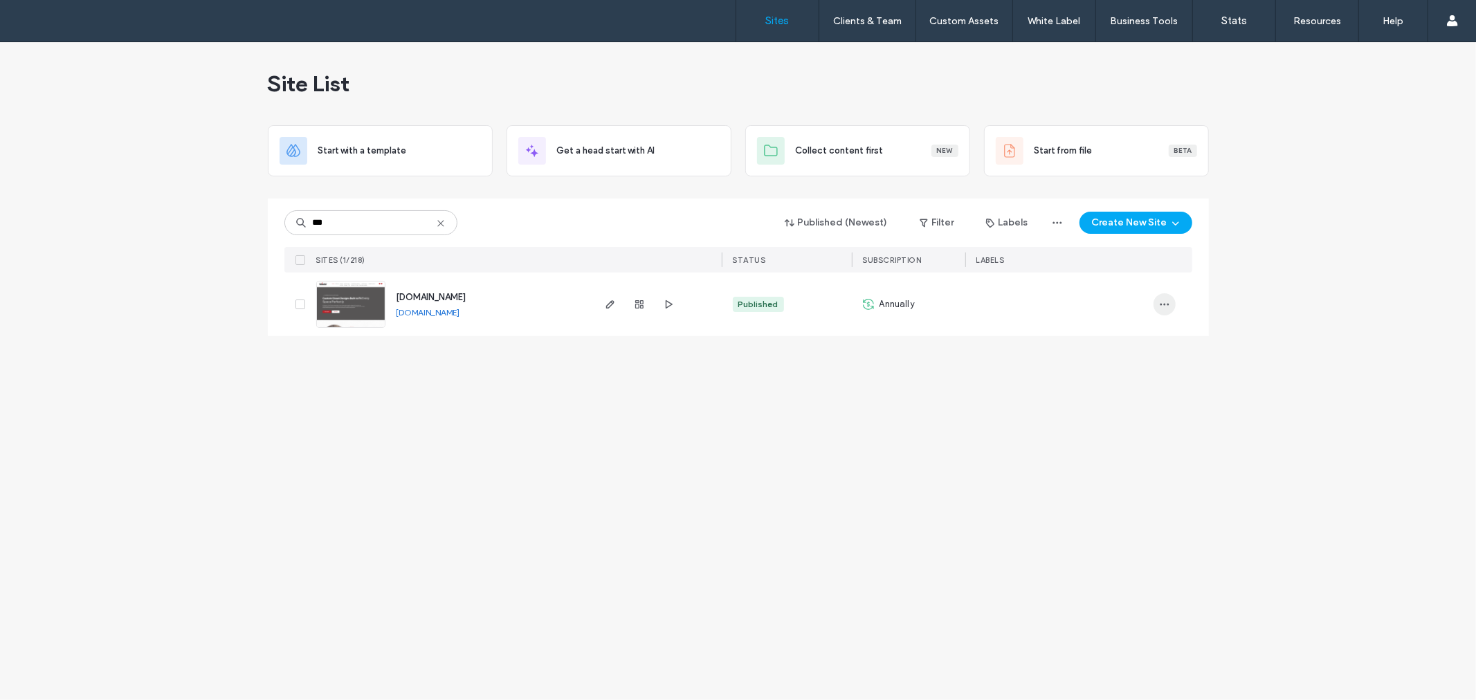
type input "***"
click at [1175, 298] on span "button" at bounding box center [1165, 304] width 22 height 22
click at [1136, 455] on span "Site Dashboard" at bounding box center [1110, 454] width 64 height 14
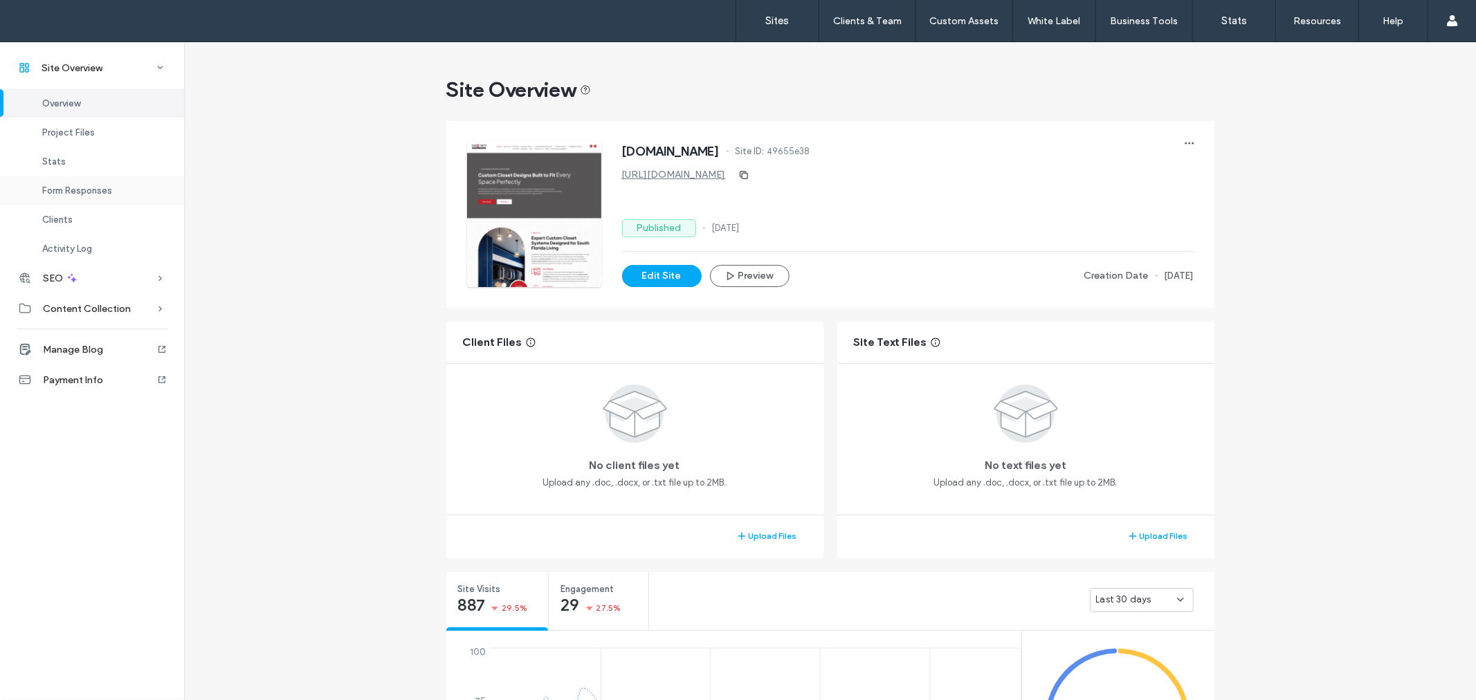
click at [132, 185] on div "Form Responses" at bounding box center [92, 190] width 184 height 29
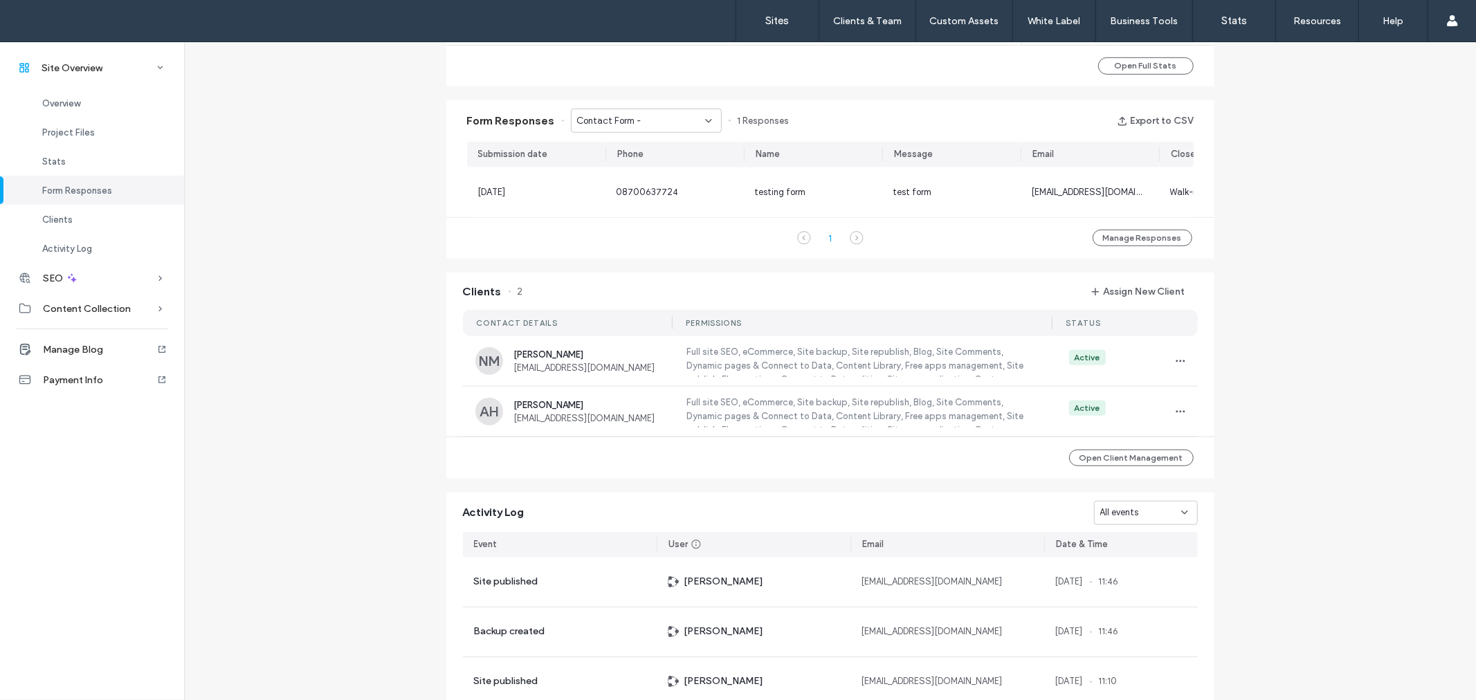
scroll to position [894, 0]
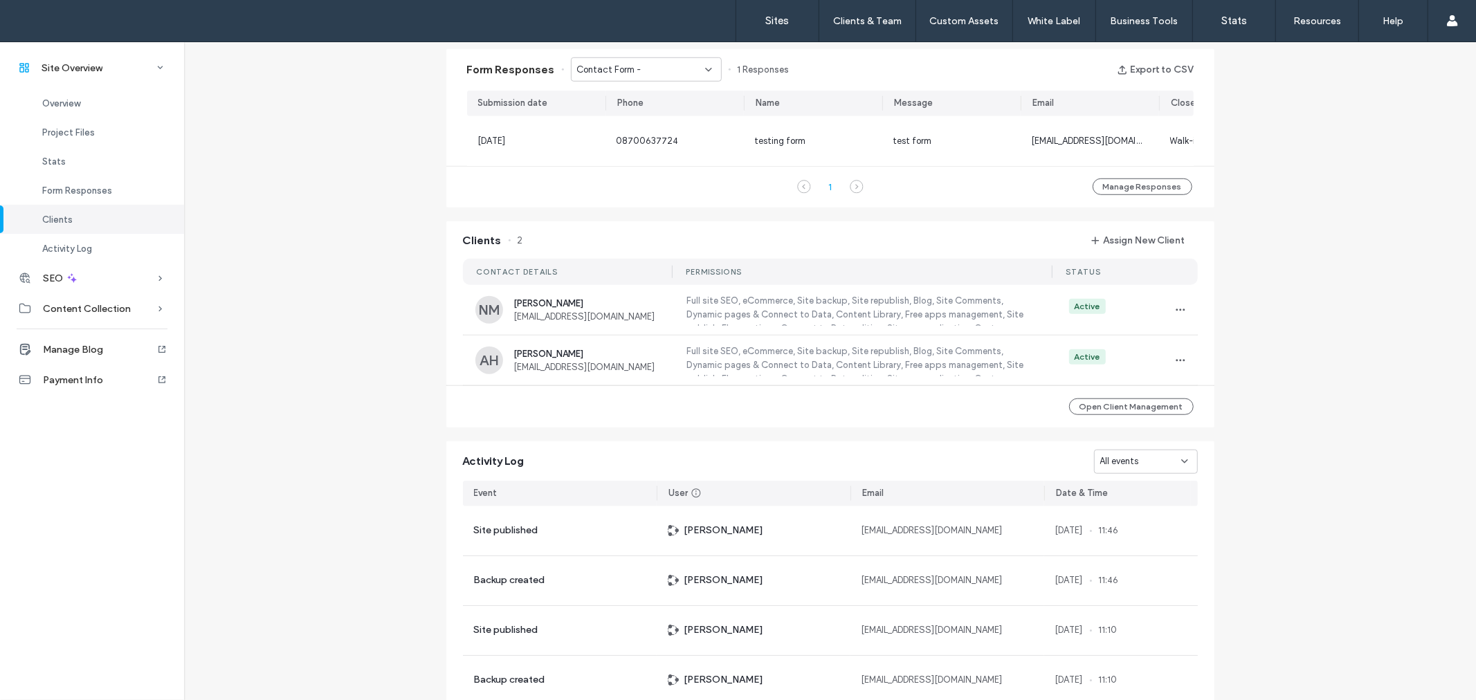
scroll to position [611, 0]
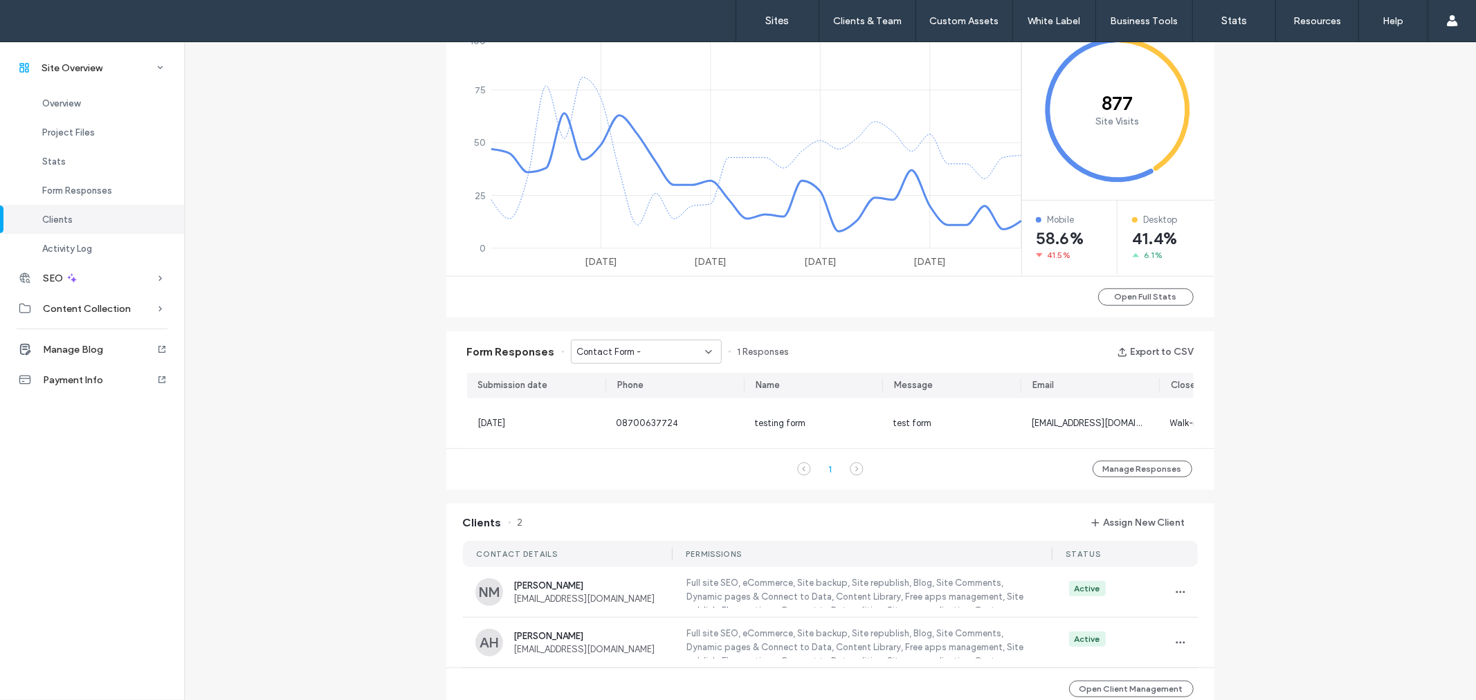
click at [658, 346] on div "Contact Form -" at bounding box center [641, 352] width 128 height 14
click at [649, 404] on span "Contact Form - Request-Quote page" at bounding box center [636, 400] width 133 height 14
click at [646, 349] on span "Contact Form - Request-Quote page" at bounding box center [641, 352] width 128 height 14
click at [640, 427] on span "Contact Form - Contact Us page" at bounding box center [636, 424] width 133 height 14
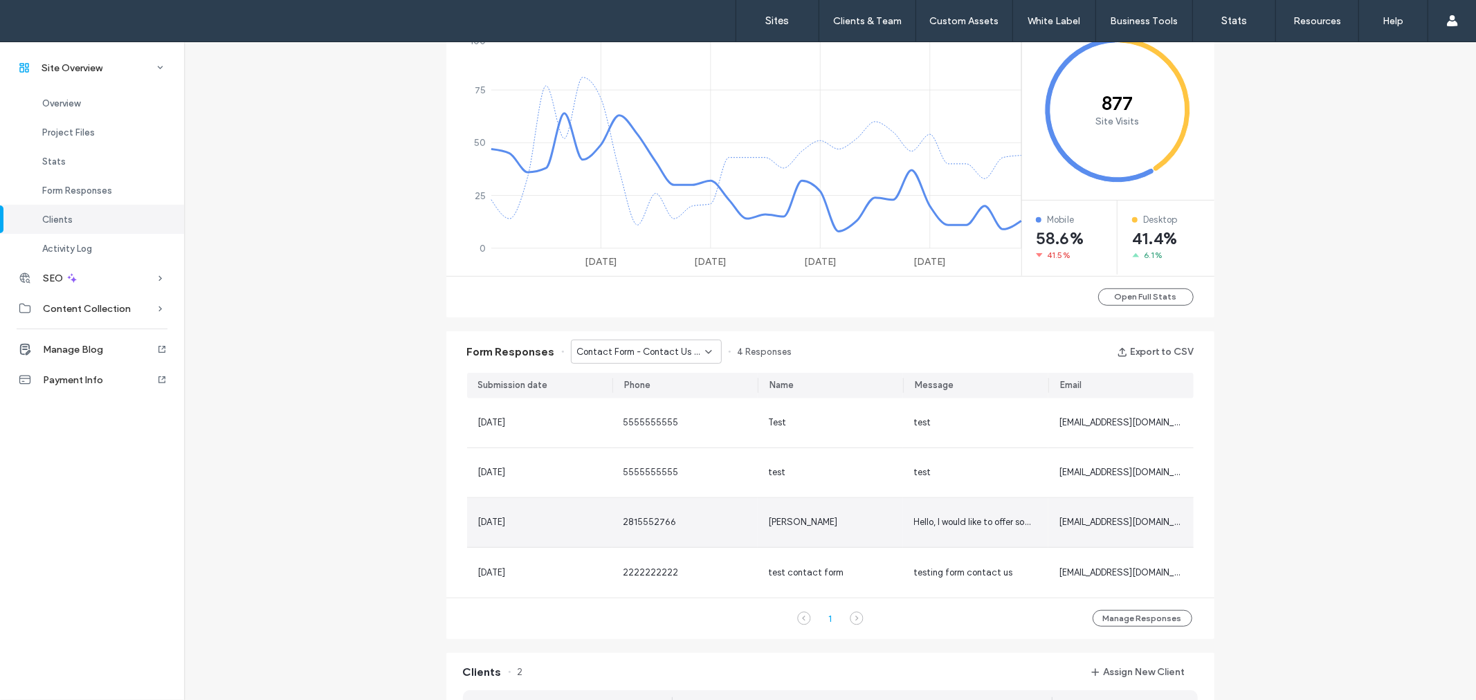
click at [639, 517] on span "2815552766" at bounding box center [650, 522] width 53 height 10
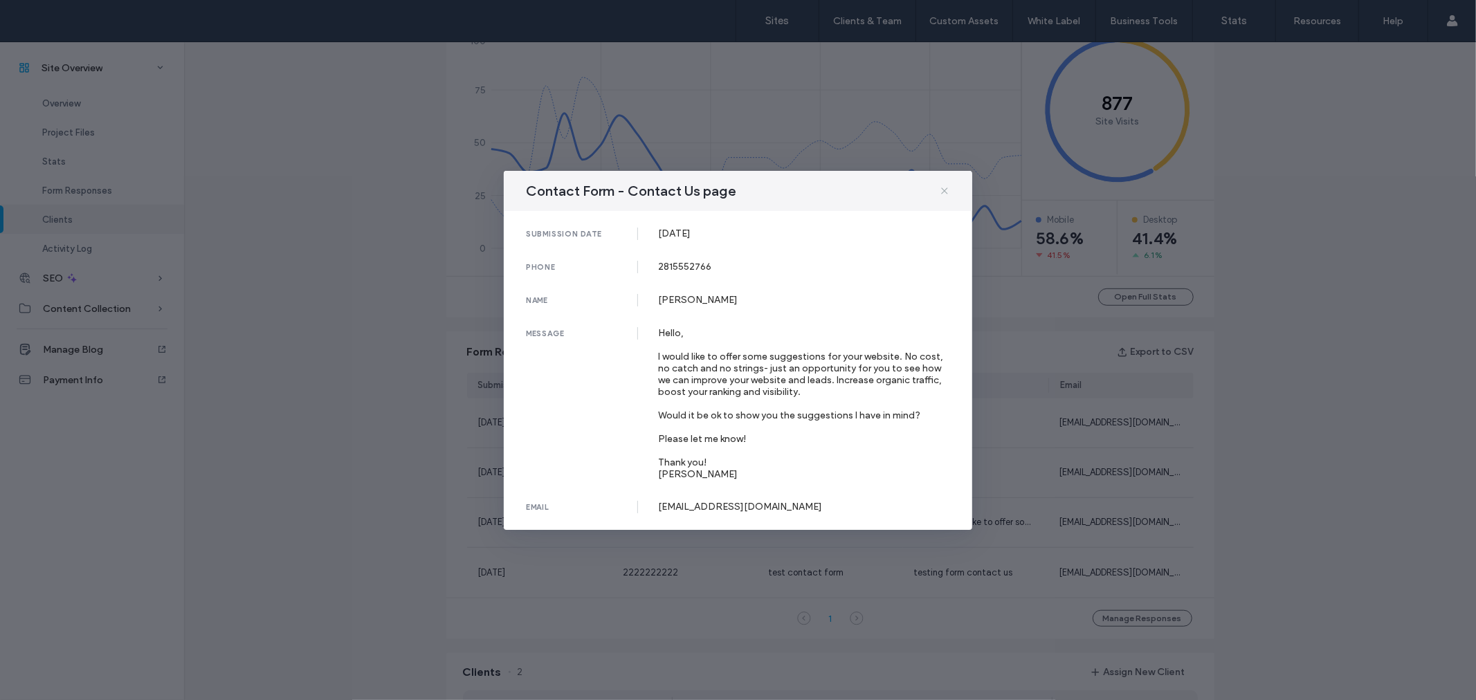
click at [943, 188] on icon at bounding box center [944, 190] width 11 height 11
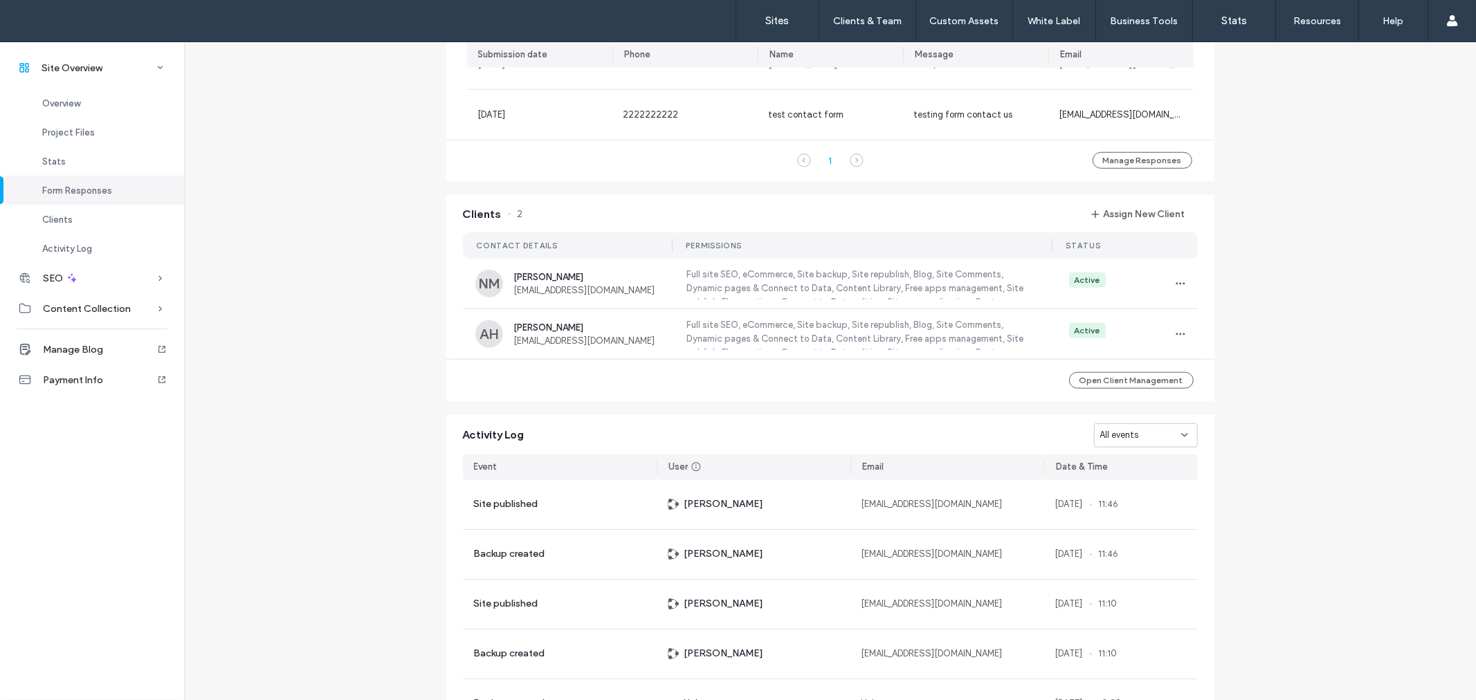
scroll to position [1175, 0]
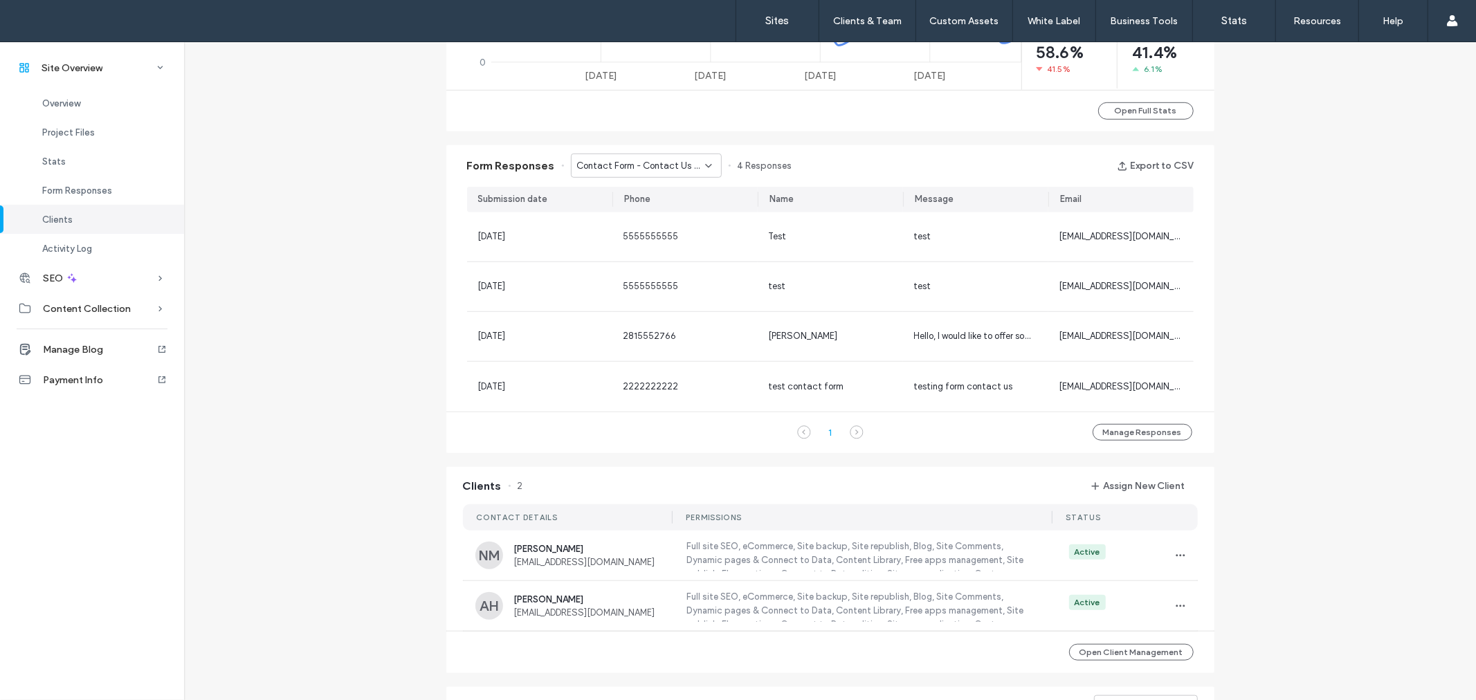
scroll to position [611, 0]
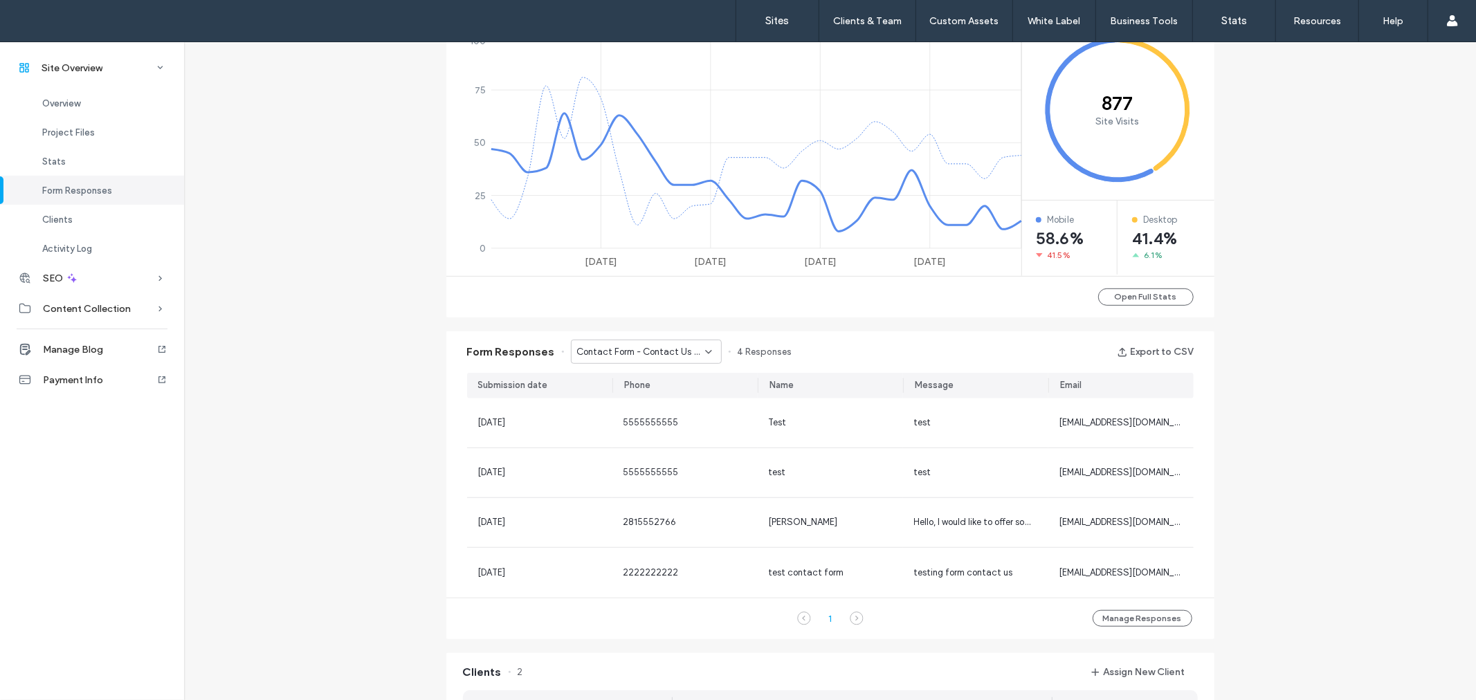
click at [628, 351] on span "Contact Form - Contact Us page" at bounding box center [641, 352] width 128 height 14
click at [646, 402] on span "Contact Form - Request-Quote page" at bounding box center [636, 400] width 133 height 14
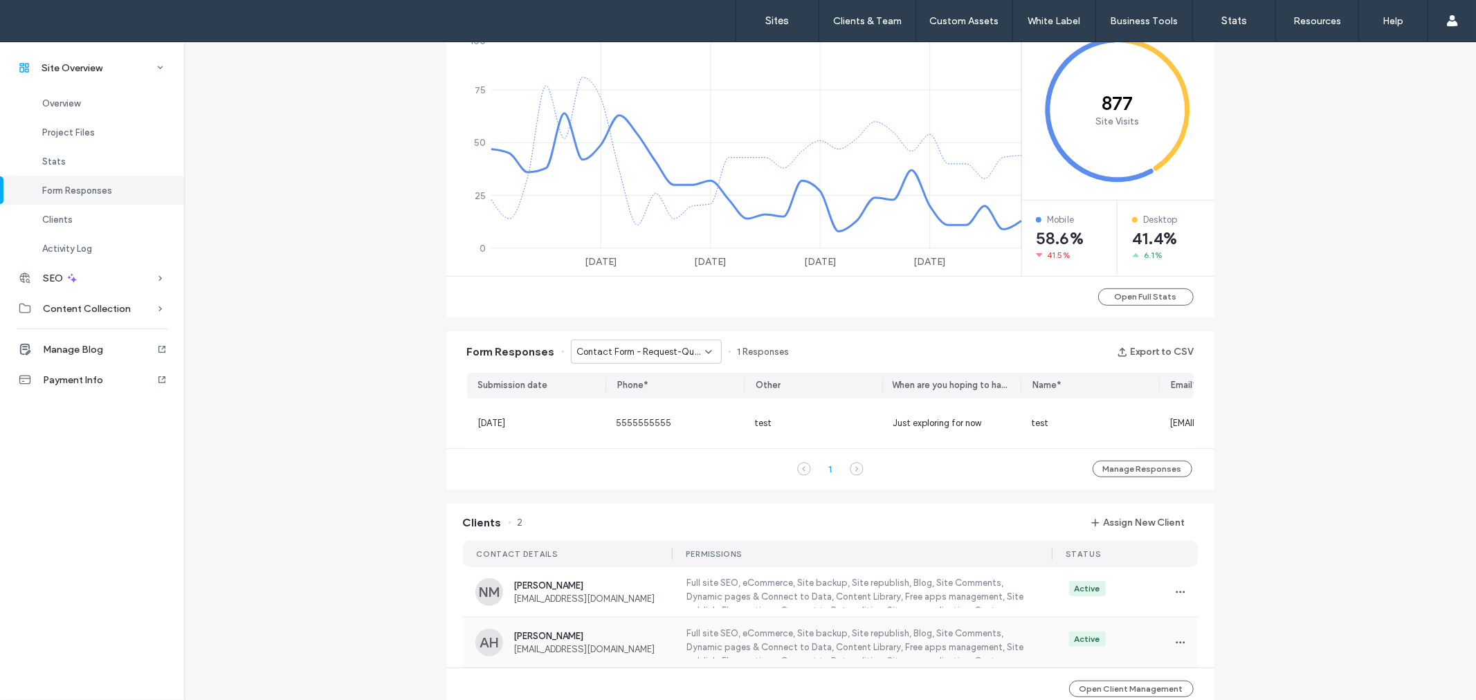
scroll to position [894, 0]
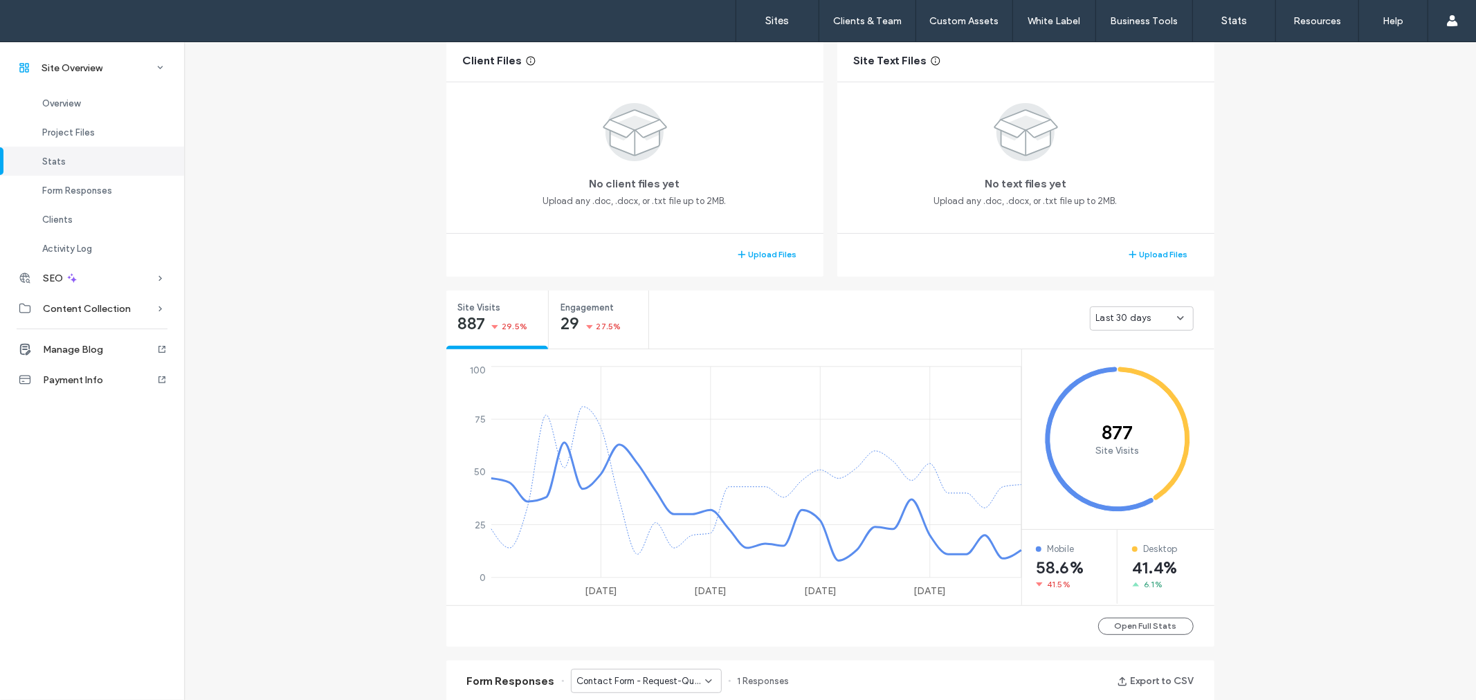
scroll to position [563, 0]
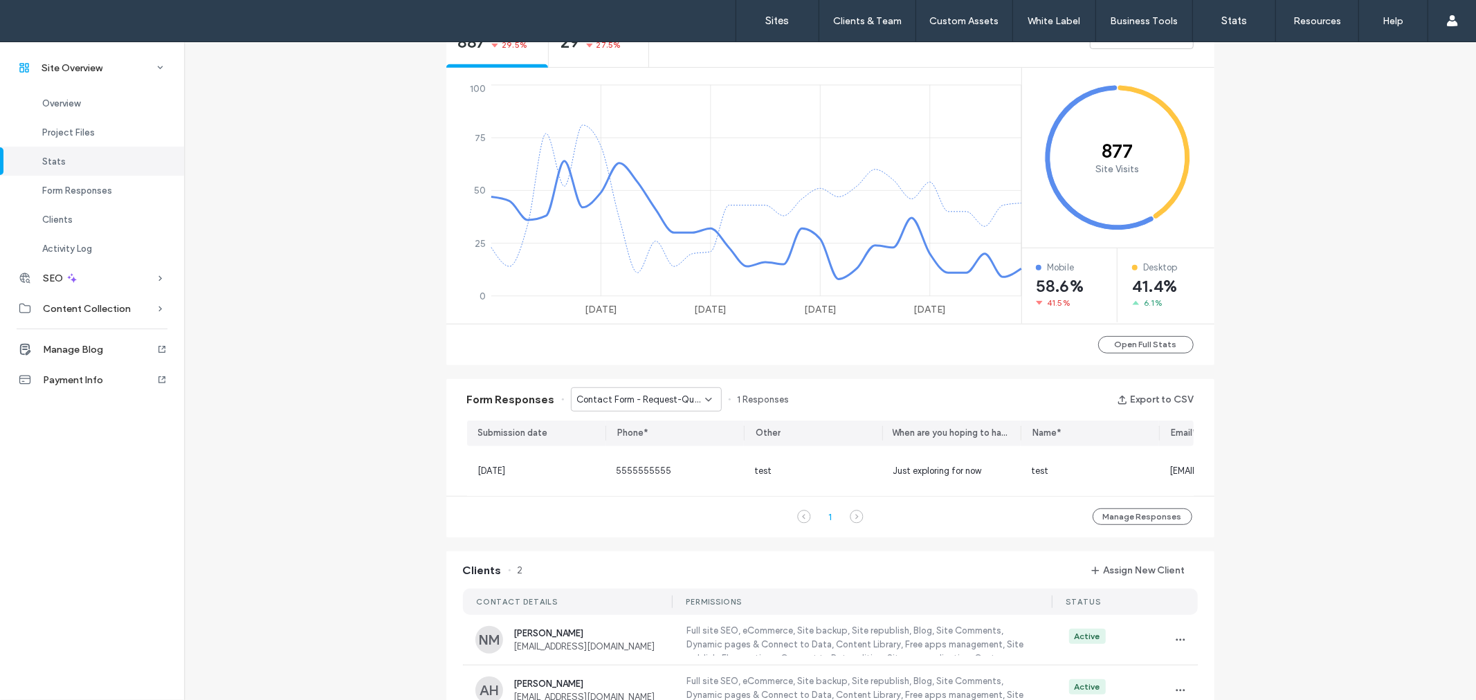
click at [635, 399] on span "Contact Form - Request-Quote page" at bounding box center [641, 400] width 128 height 14
click at [642, 419] on div "Contact Form -" at bounding box center [638, 423] width 149 height 24
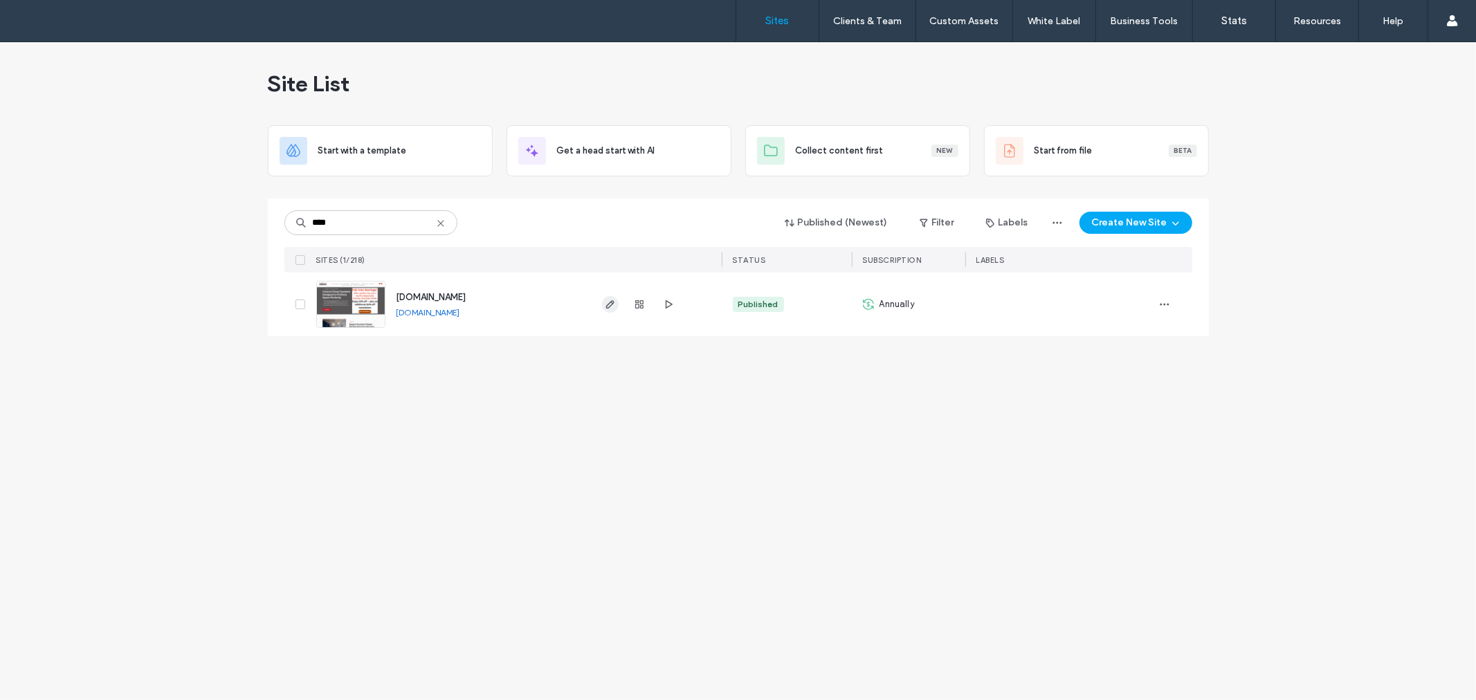
type input "****"
click at [608, 298] on span "button" at bounding box center [610, 304] width 17 height 17
type input "****"
click at [1168, 306] on icon "button" at bounding box center [1164, 304] width 11 height 11
click at [1145, 475] on div "Site Dashboard" at bounding box center [1113, 472] width 123 height 26
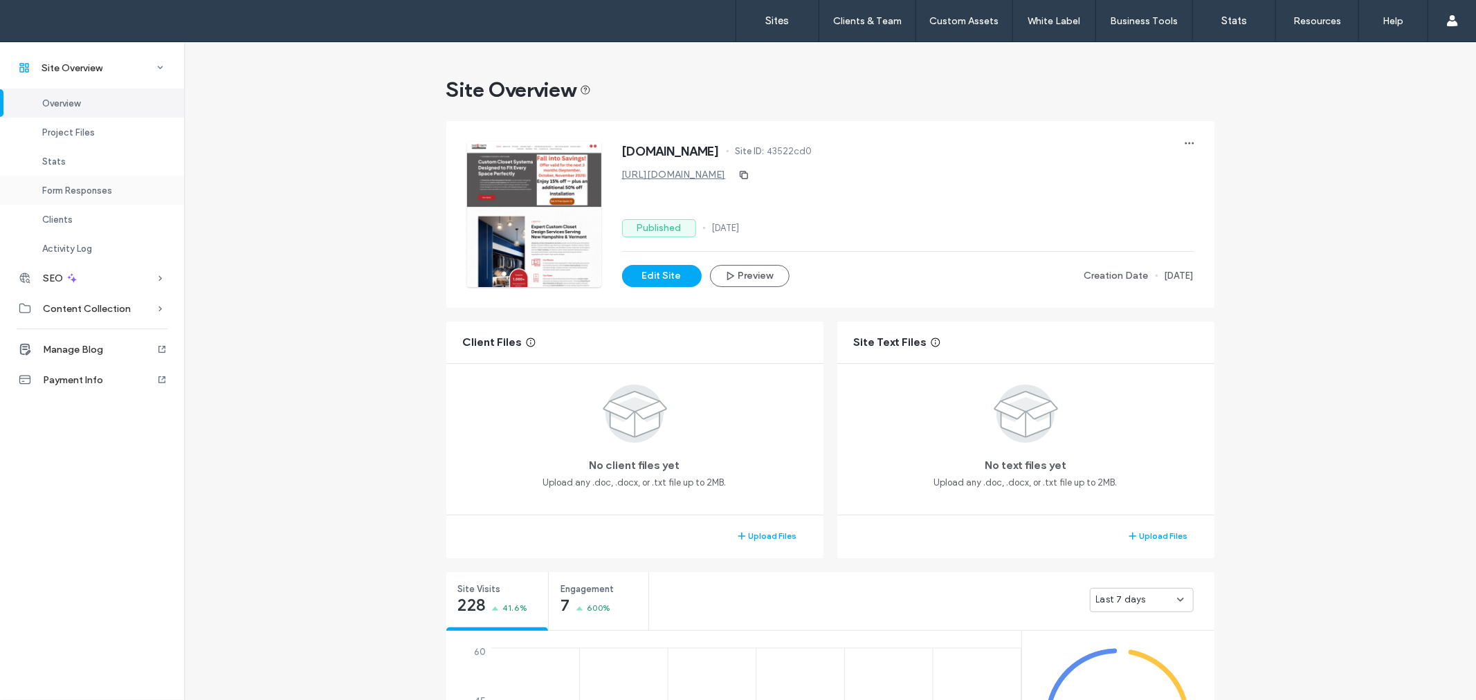
click at [123, 190] on div "Form Responses" at bounding box center [92, 190] width 184 height 29
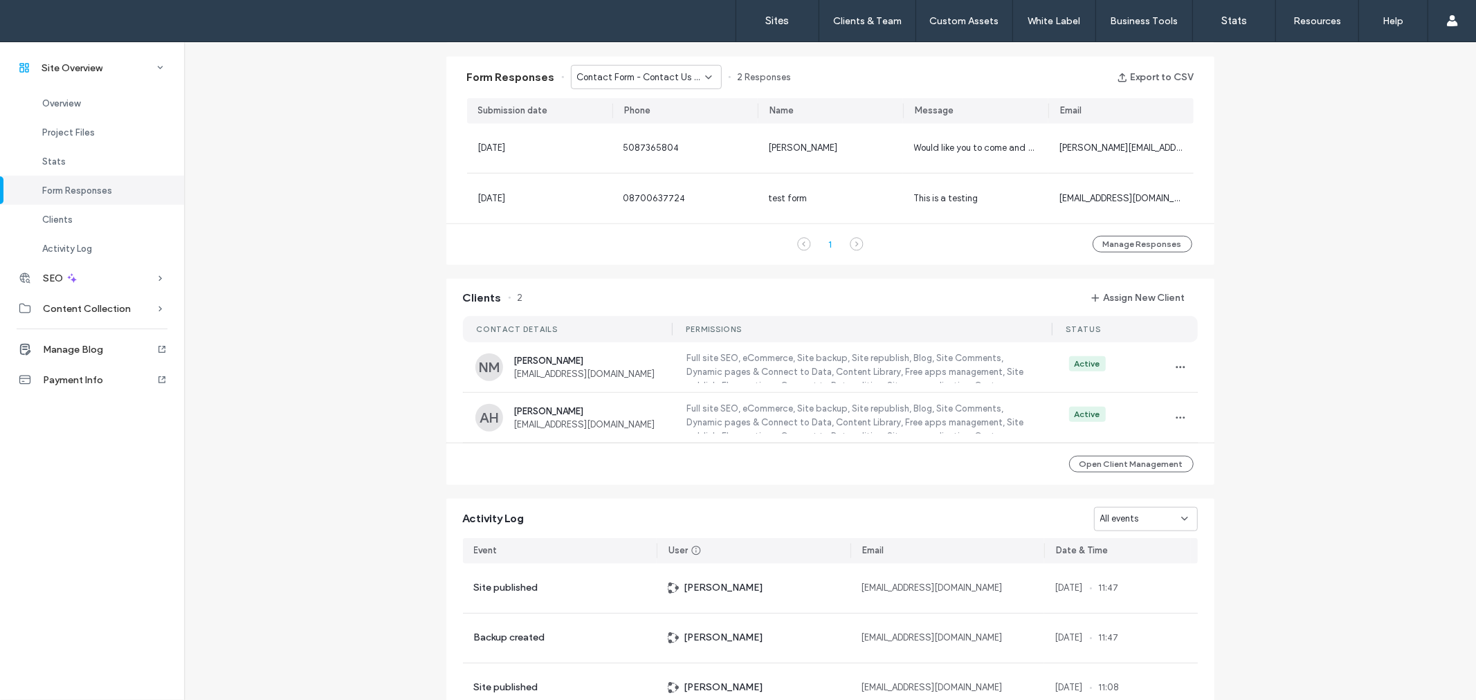
scroll to position [894, 0]
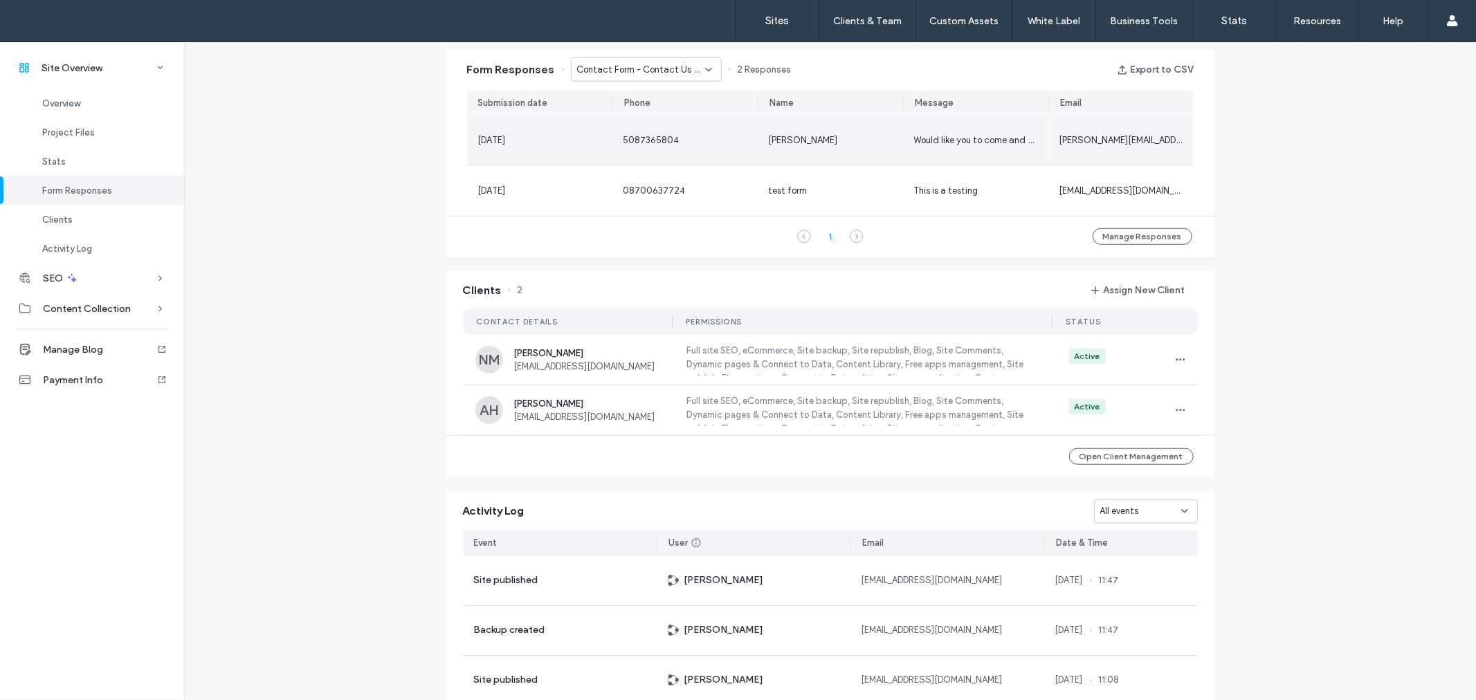
click at [668, 136] on span "5087365804" at bounding box center [652, 140] width 56 height 10
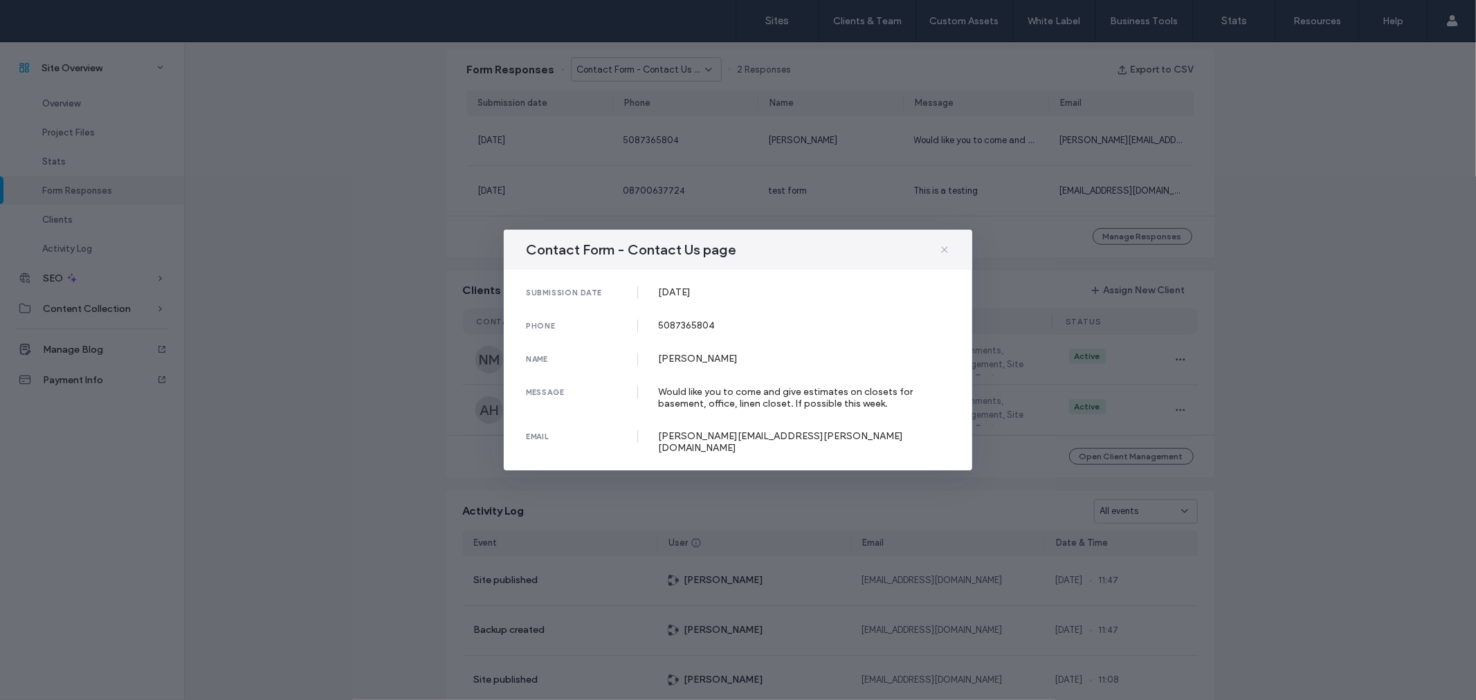
click at [940, 255] on icon at bounding box center [944, 249] width 11 height 11
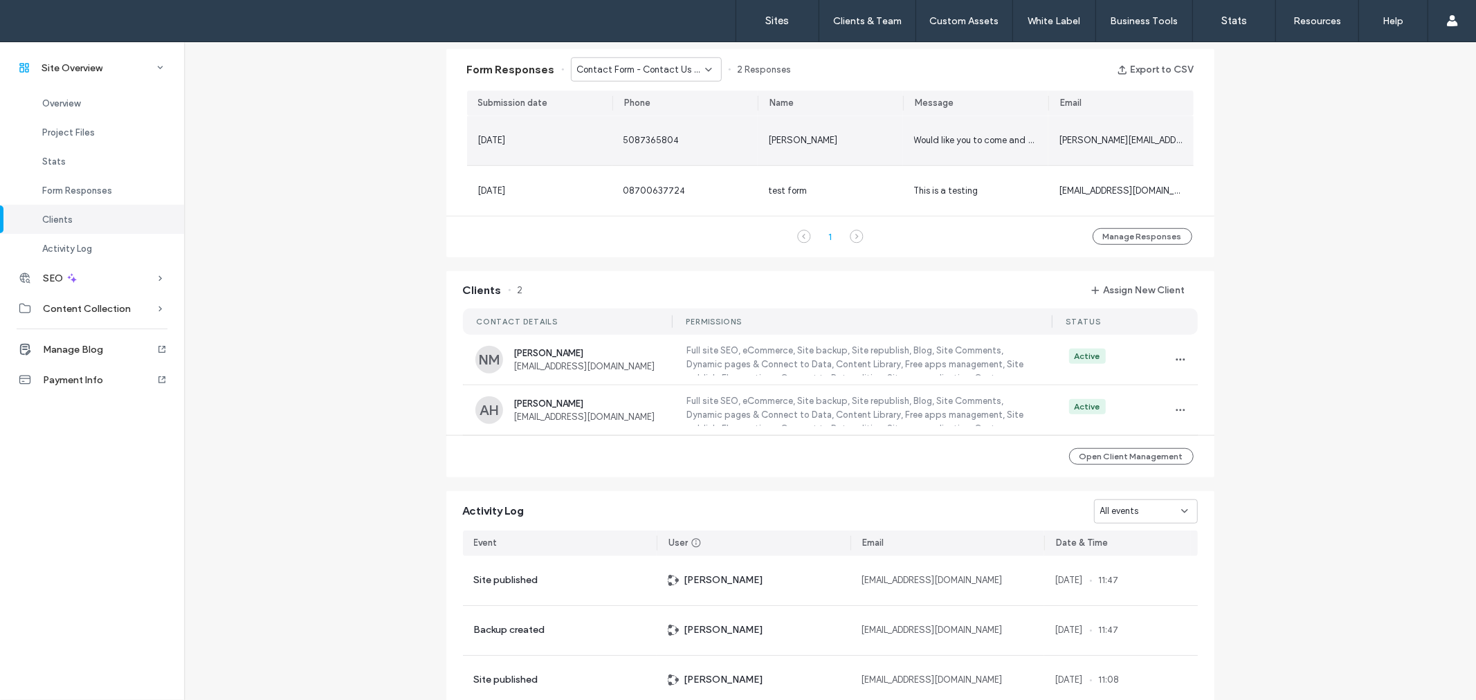
scroll to position [611, 0]
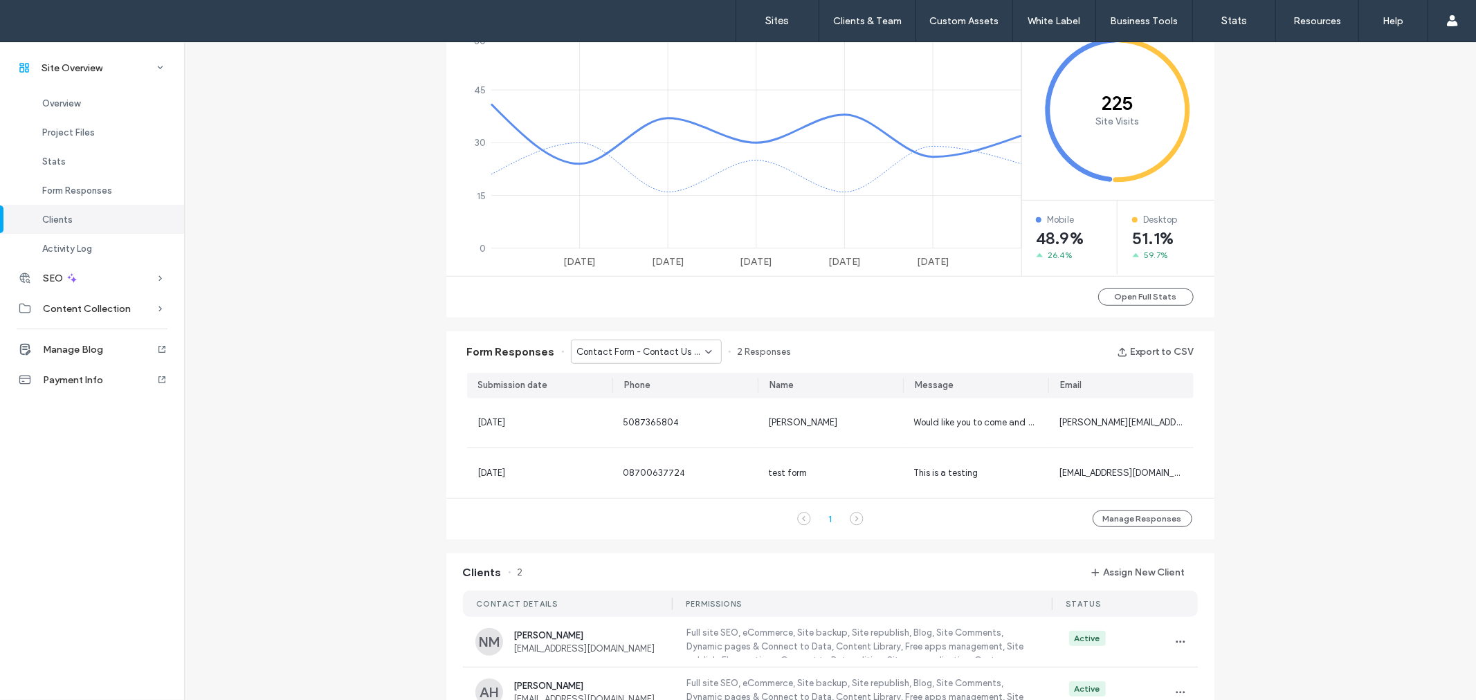
click at [666, 351] on span "Contact Form - Contact Us page" at bounding box center [641, 352] width 128 height 14
click at [675, 396] on span "Contact Form - Get A Free Quote page" at bounding box center [636, 400] width 133 height 14
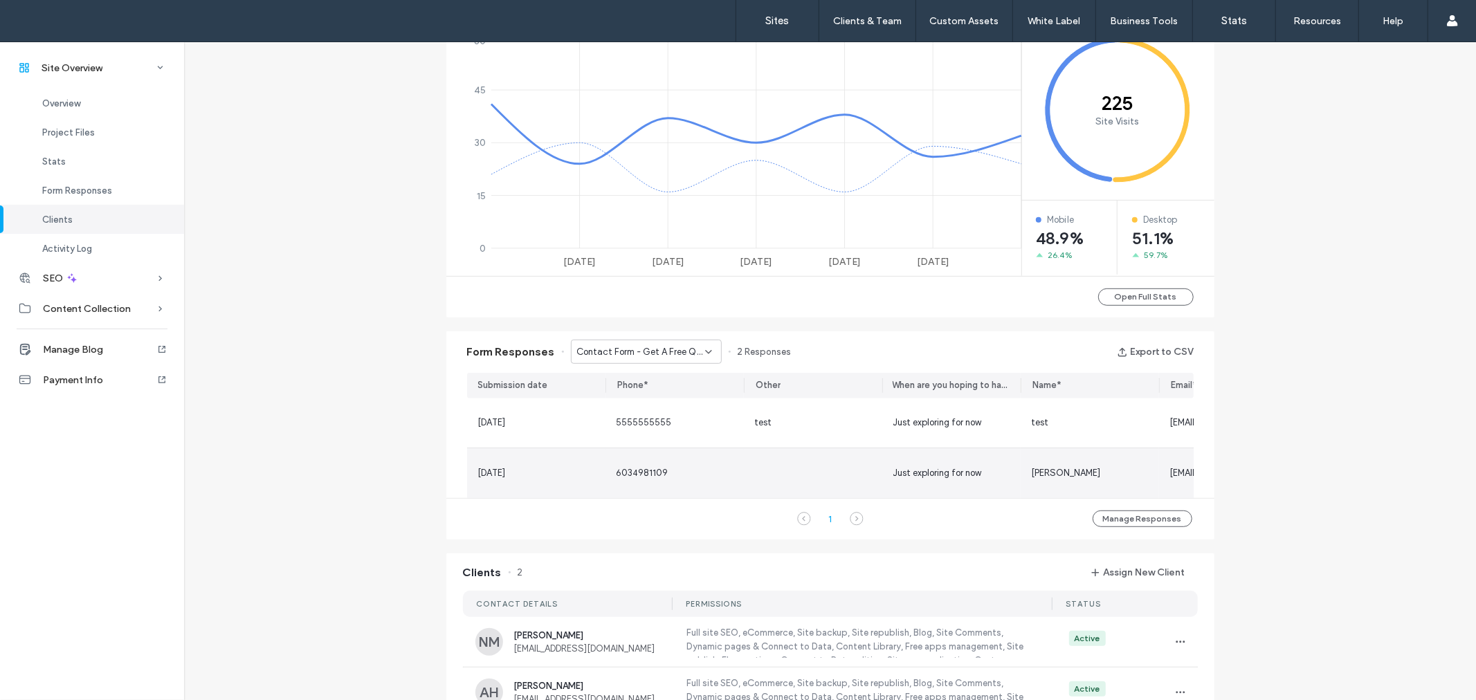
click at [1050, 472] on span "Mitchel Hietala" at bounding box center [1066, 473] width 69 height 10
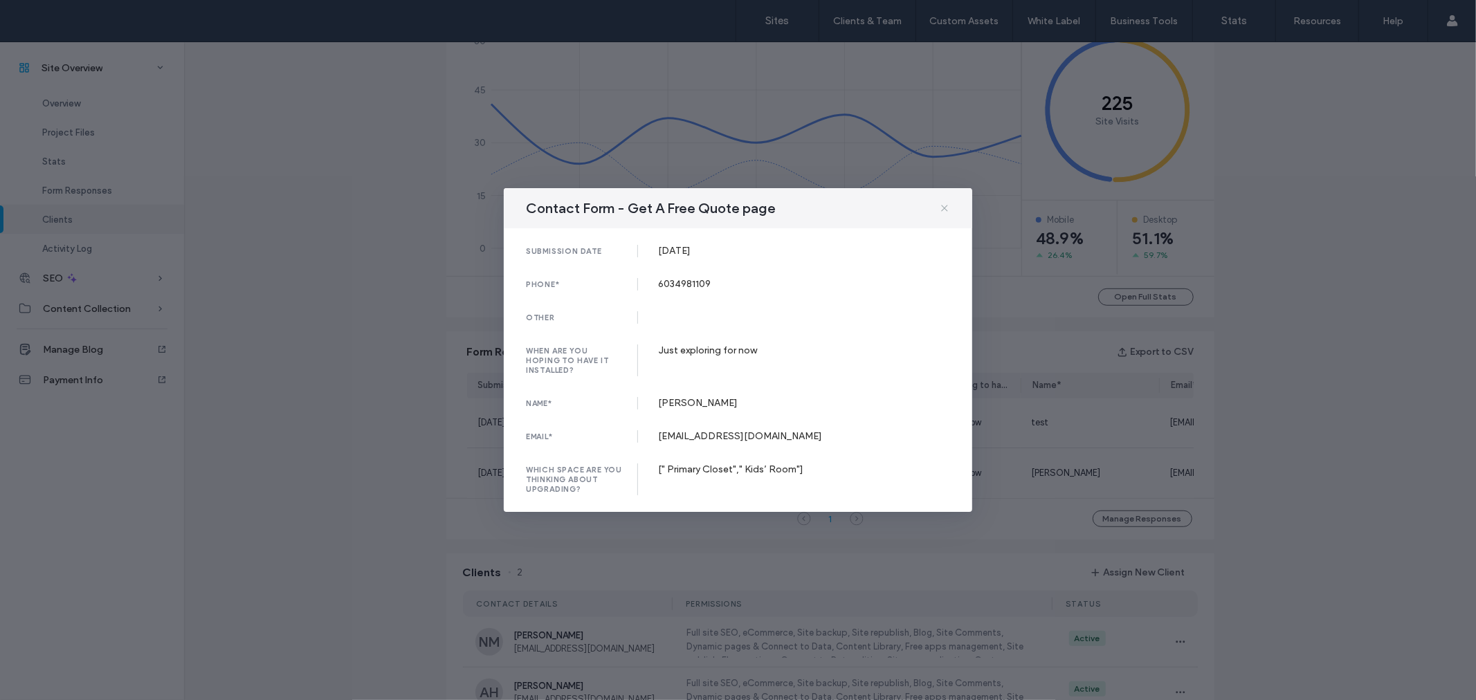
click at [945, 211] on icon at bounding box center [944, 208] width 11 height 11
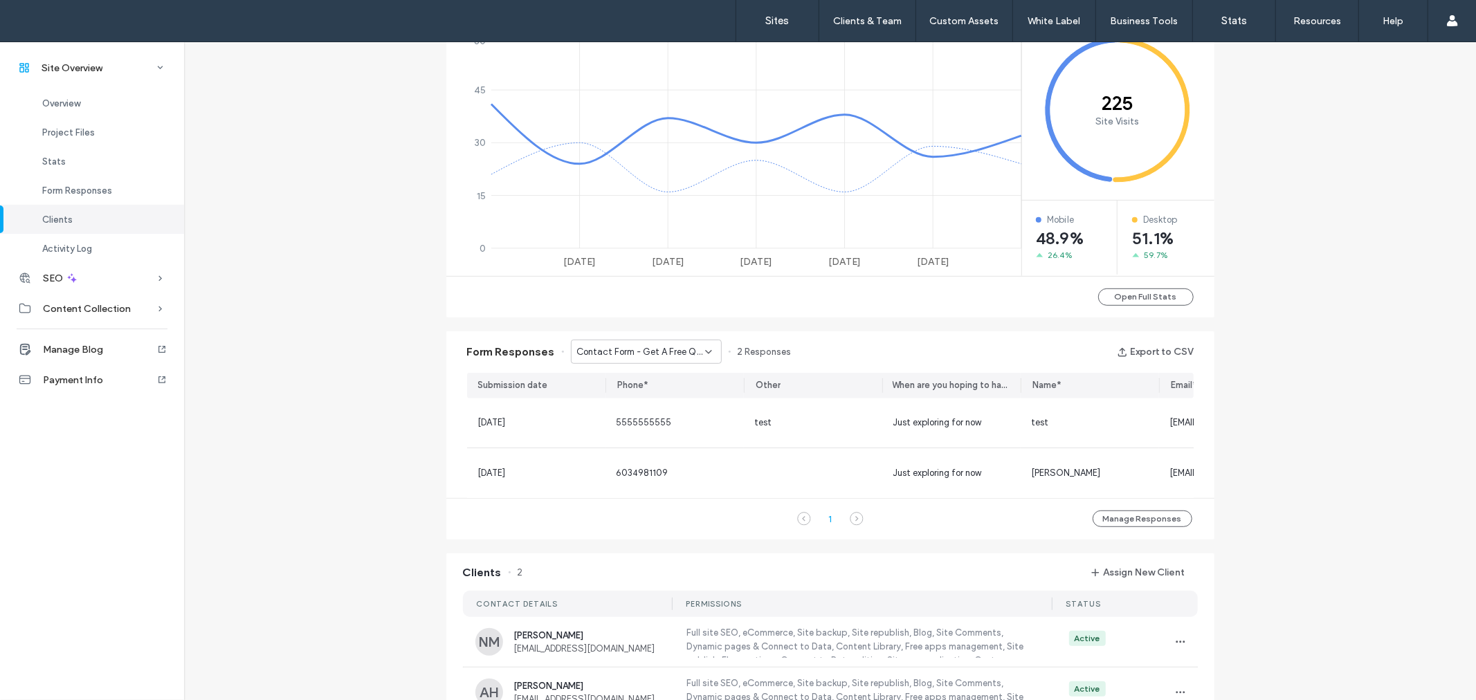
click at [642, 351] on span "Contact Form - Get A Free Quote page" at bounding box center [641, 352] width 128 height 14
click at [667, 377] on span "Contact Form - Contact Us page" at bounding box center [636, 376] width 133 height 14
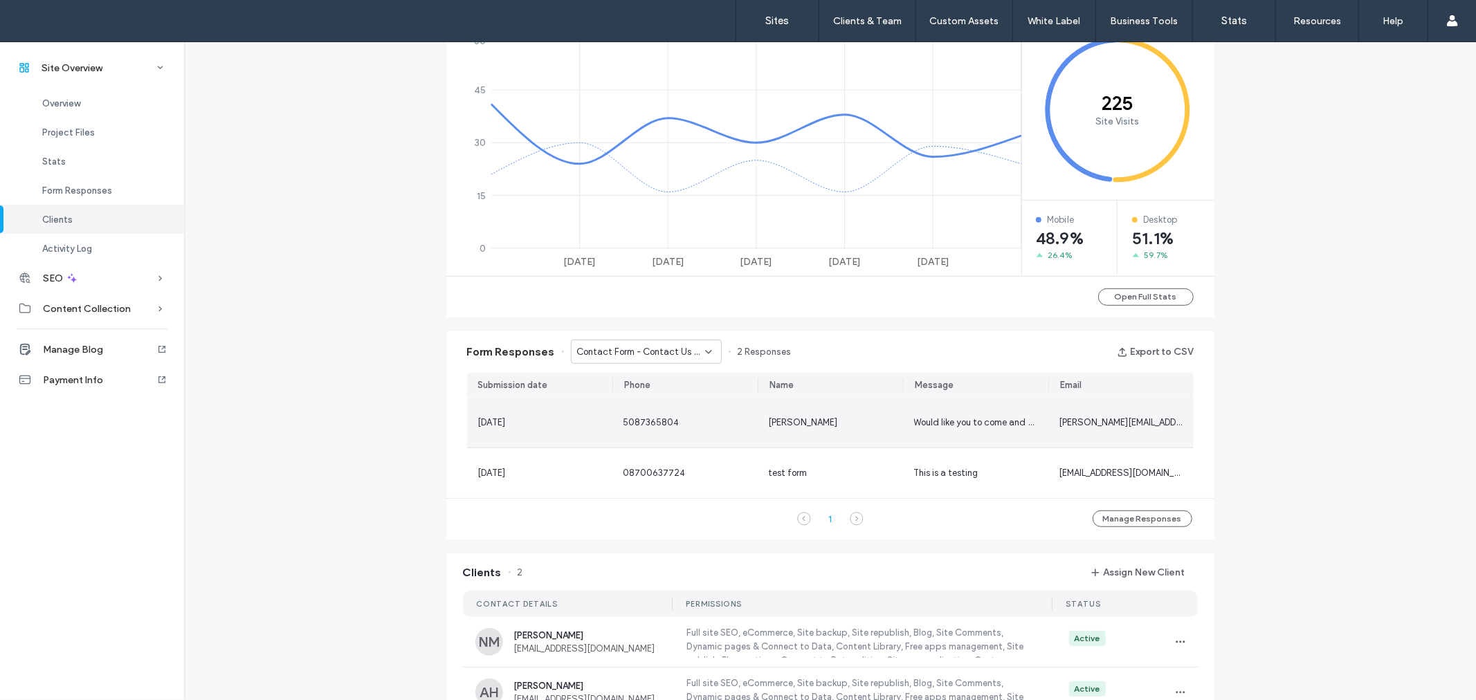
click at [642, 423] on span "5087365804" at bounding box center [652, 422] width 56 height 10
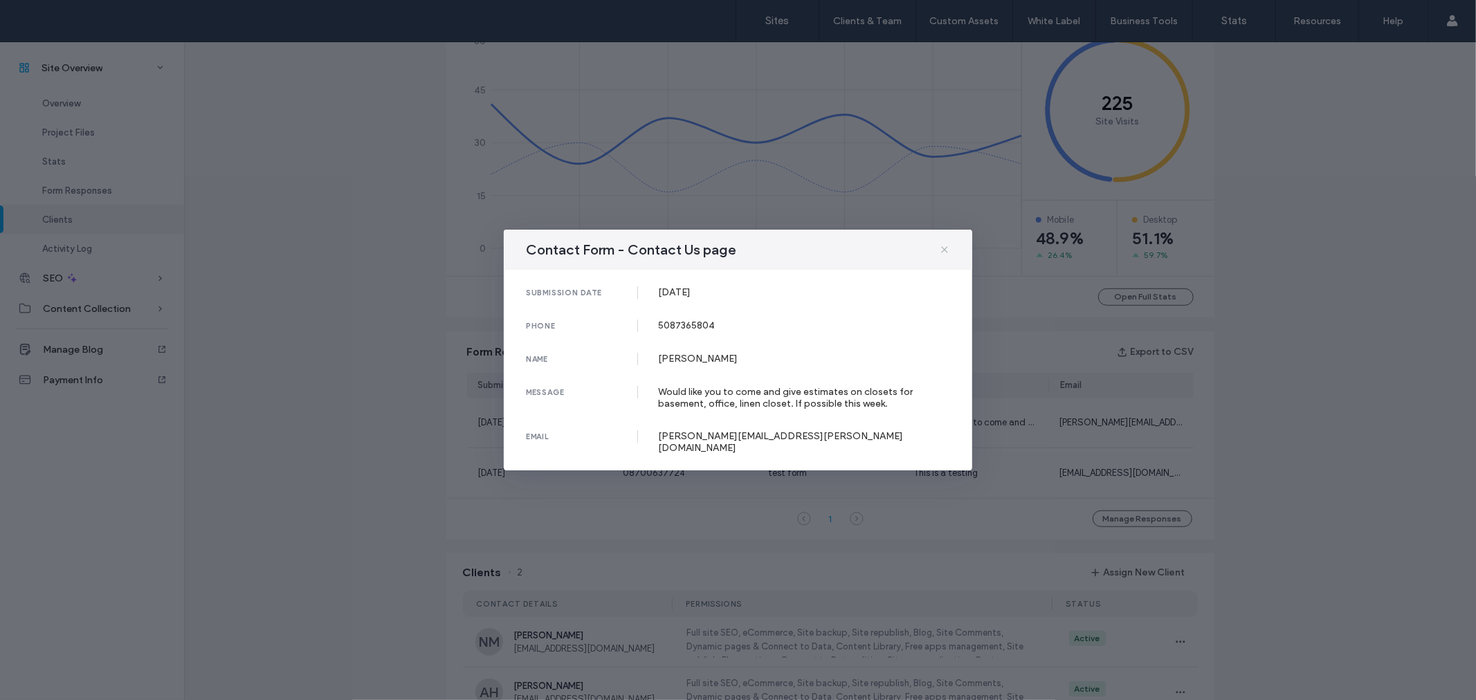
click at [945, 255] on icon at bounding box center [944, 249] width 11 height 11
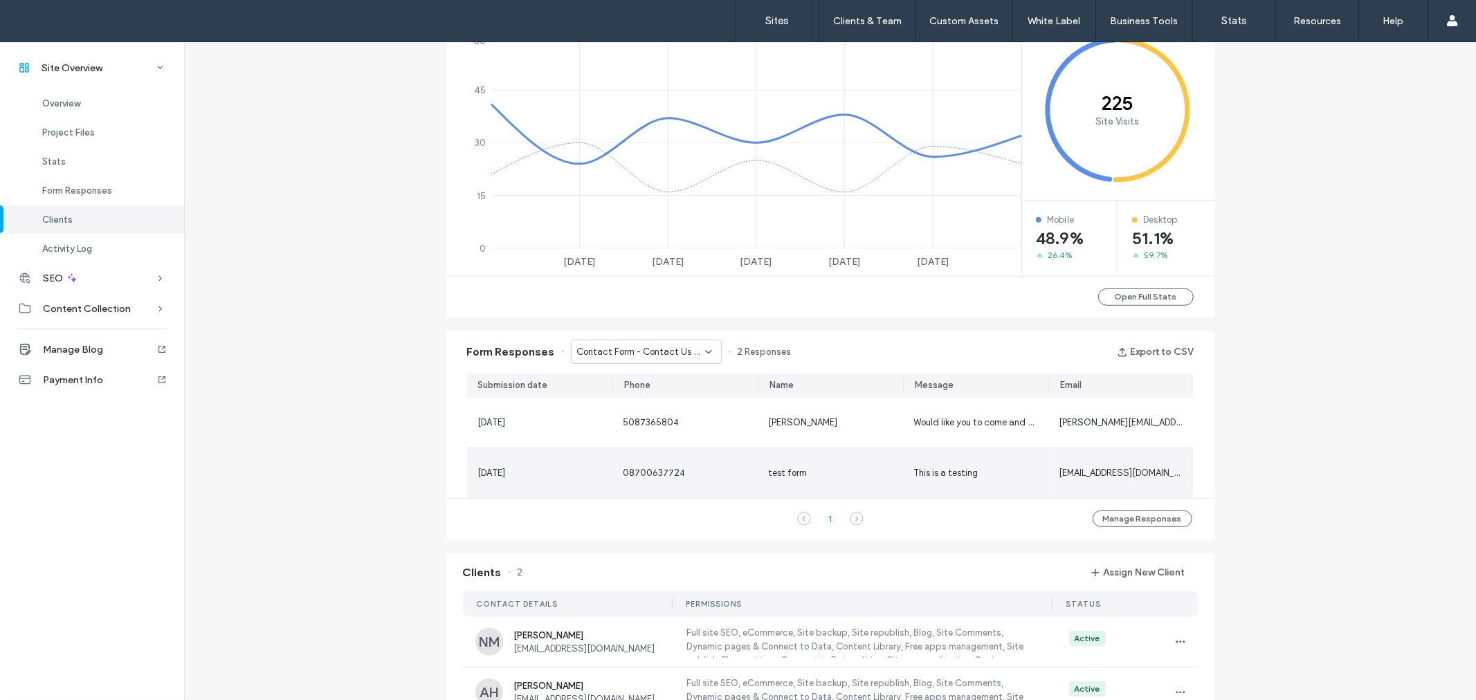
click at [637, 471] on span "08700637724" at bounding box center [655, 473] width 62 height 10
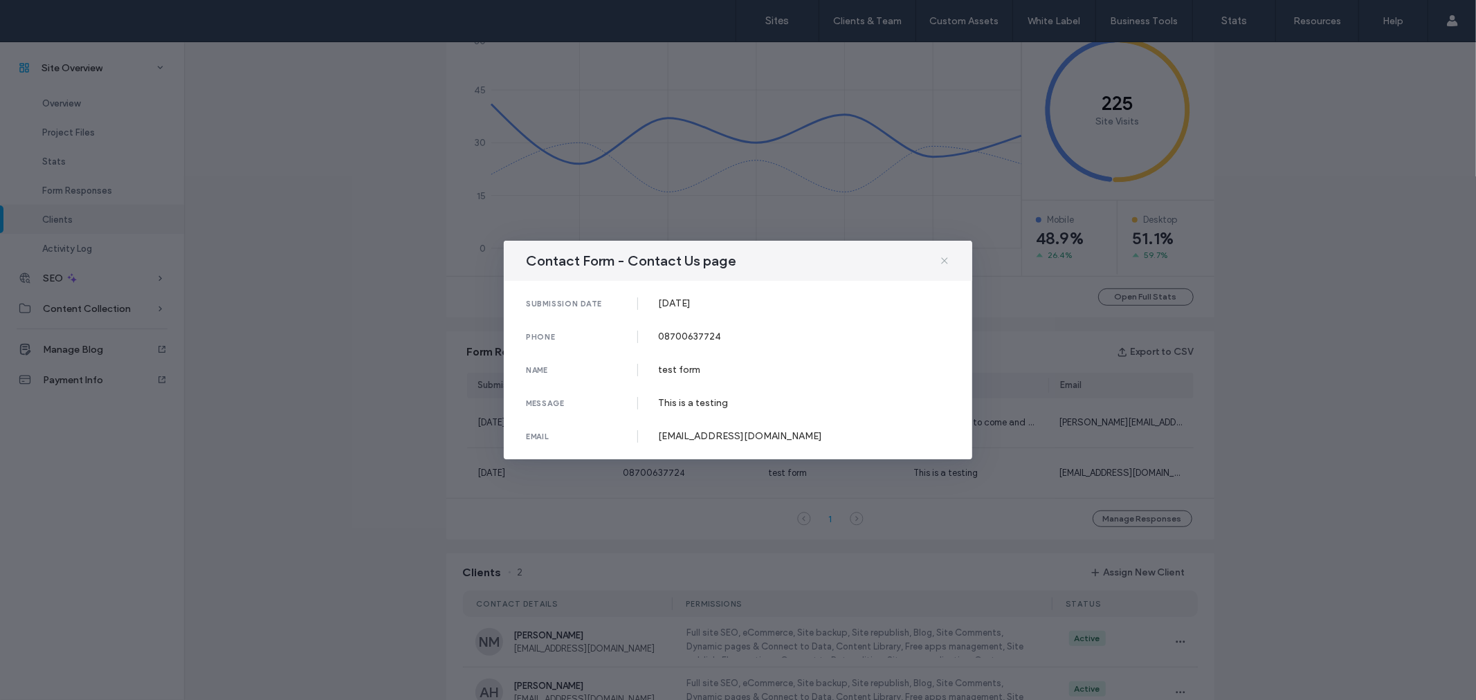
click at [946, 263] on icon at bounding box center [944, 260] width 11 height 11
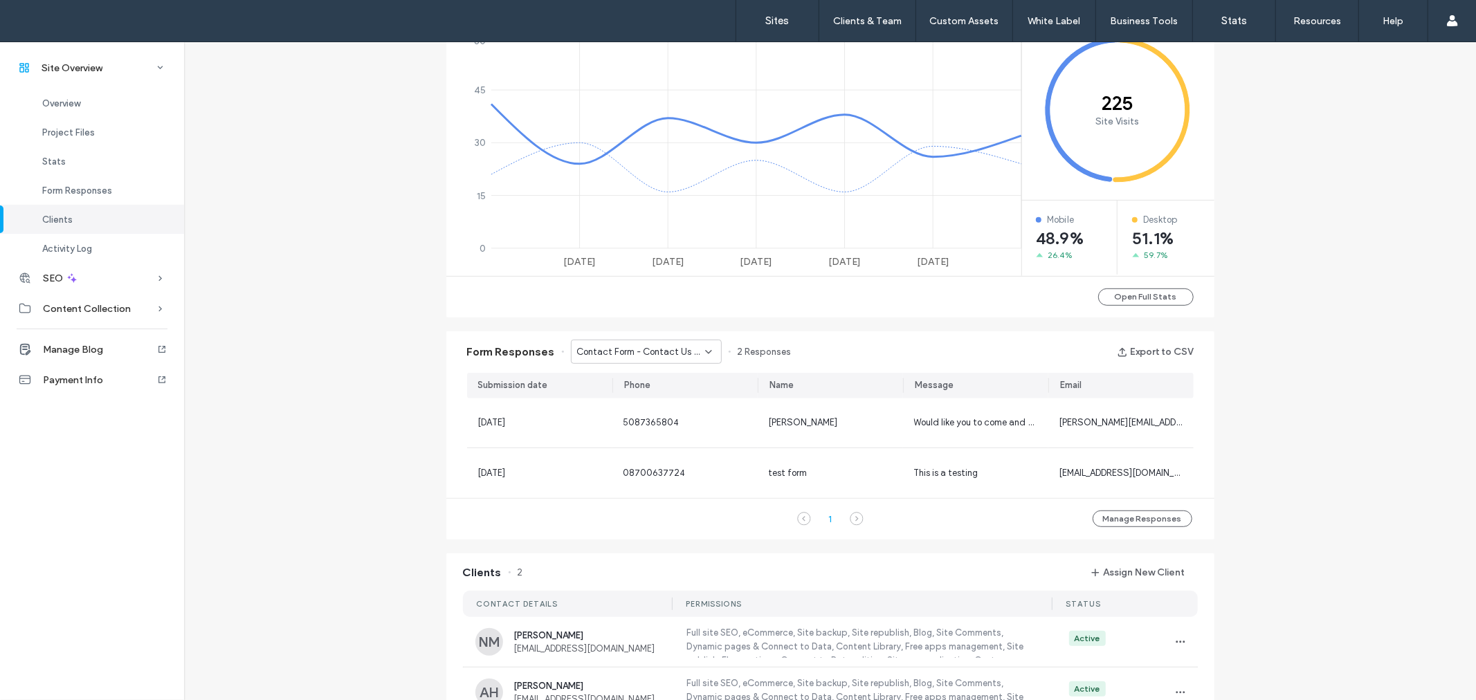
click at [635, 346] on span "Contact Form - Contact Us page" at bounding box center [641, 352] width 128 height 14
click at [669, 405] on span "Contact Form - Get A Free Quote page" at bounding box center [636, 400] width 133 height 14
click at [1120, 523] on button "Manage Responses" at bounding box center [1143, 519] width 100 height 17
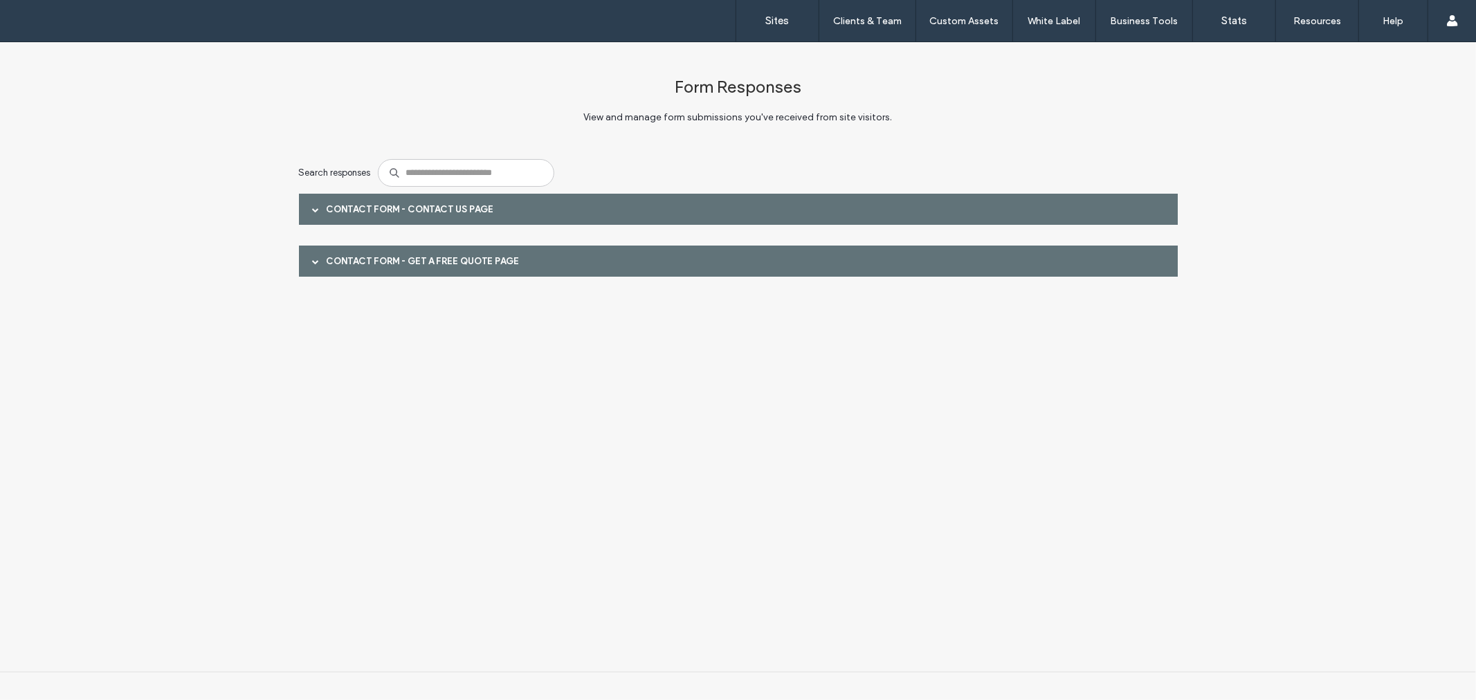
click at [797, 203] on div "Contact Form - Contact Us page" at bounding box center [738, 208] width 879 height 31
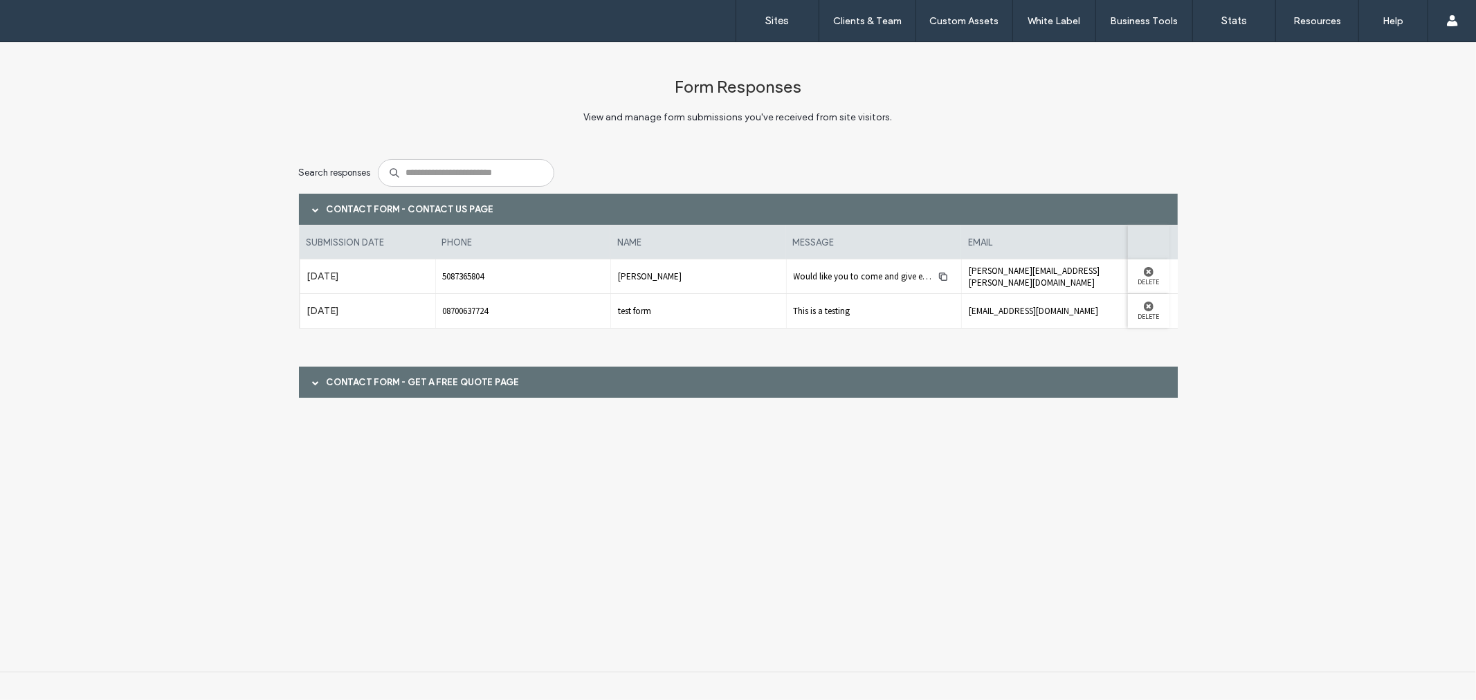
click at [466, 373] on div "Contact Form - Get A Free Quote page" at bounding box center [738, 381] width 879 height 31
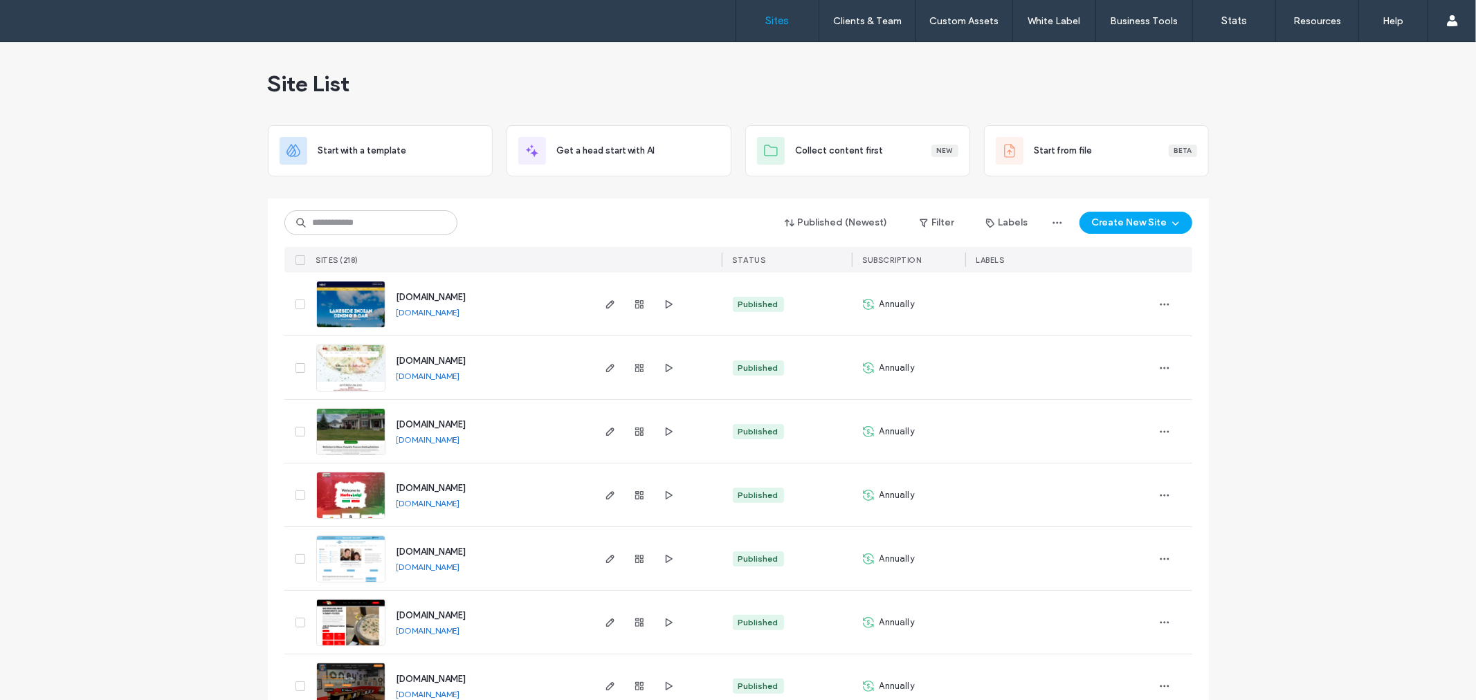
click at [399, 219] on input at bounding box center [370, 222] width 173 height 25
click at [365, 226] on input at bounding box center [370, 222] width 173 height 25
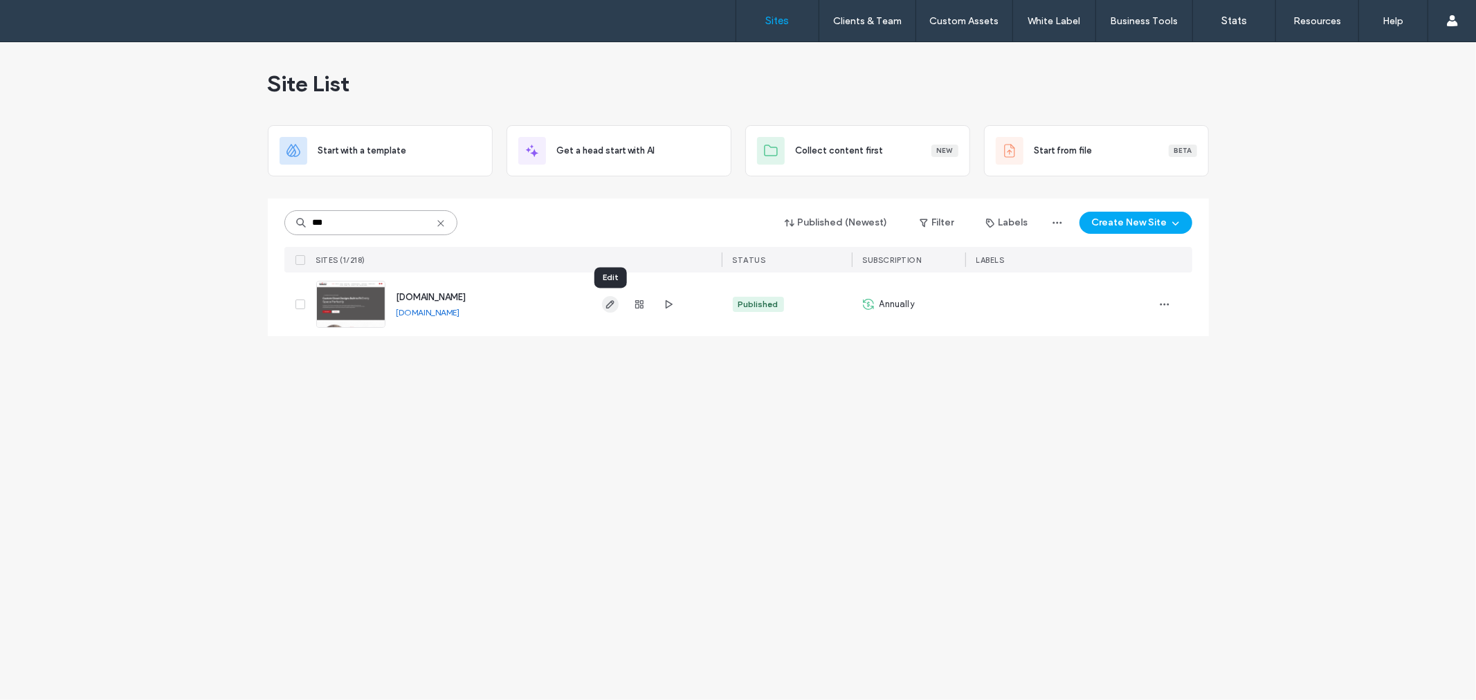
type input "***"
click at [607, 300] on icon "button" at bounding box center [610, 304] width 11 height 11
